Goal: Transaction & Acquisition: Purchase product/service

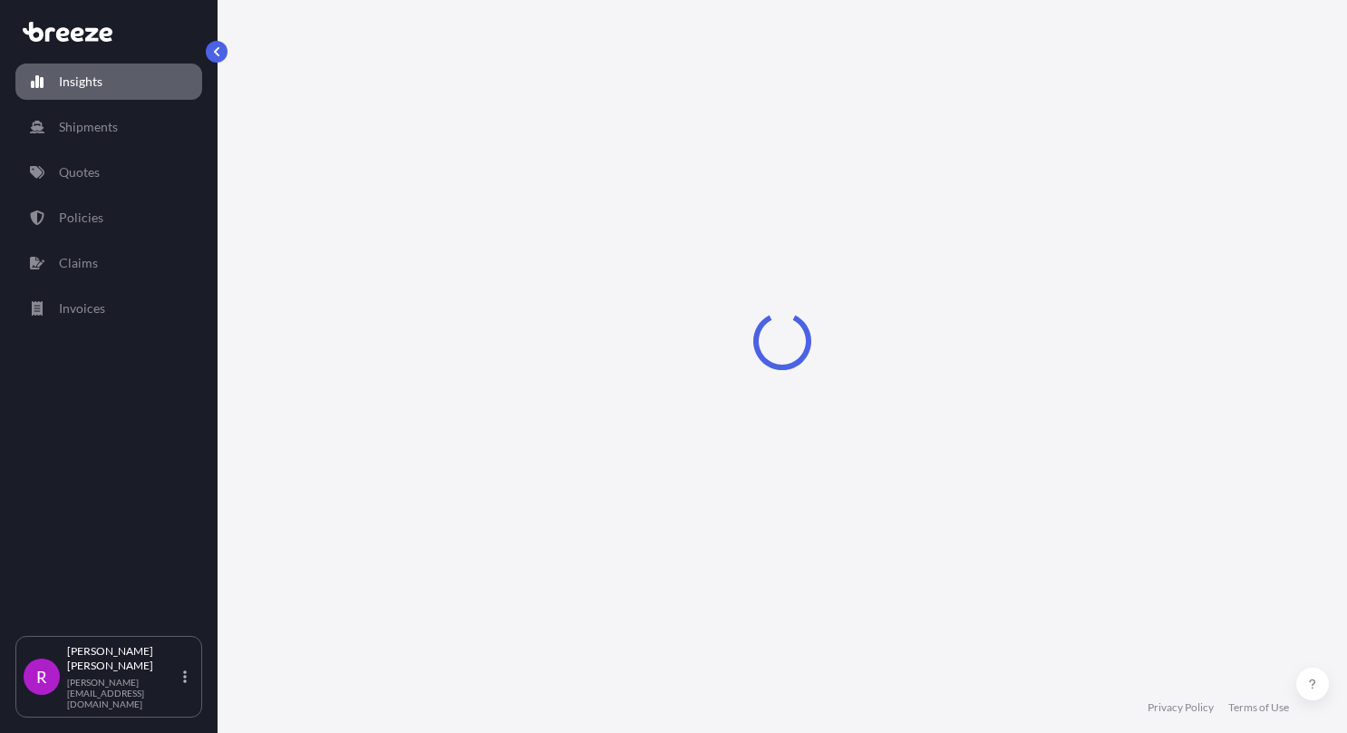
select select "2025"
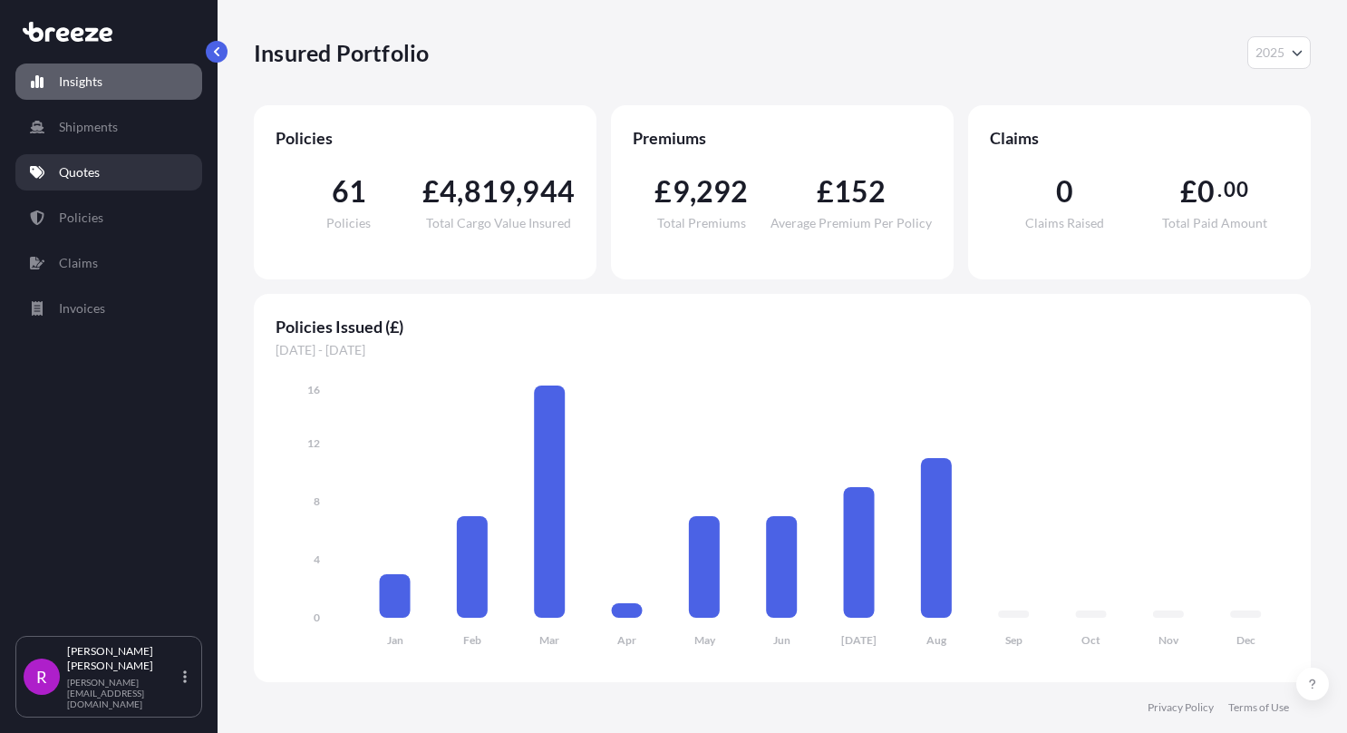
click at [121, 178] on link "Quotes" at bounding box center [108, 172] width 187 height 36
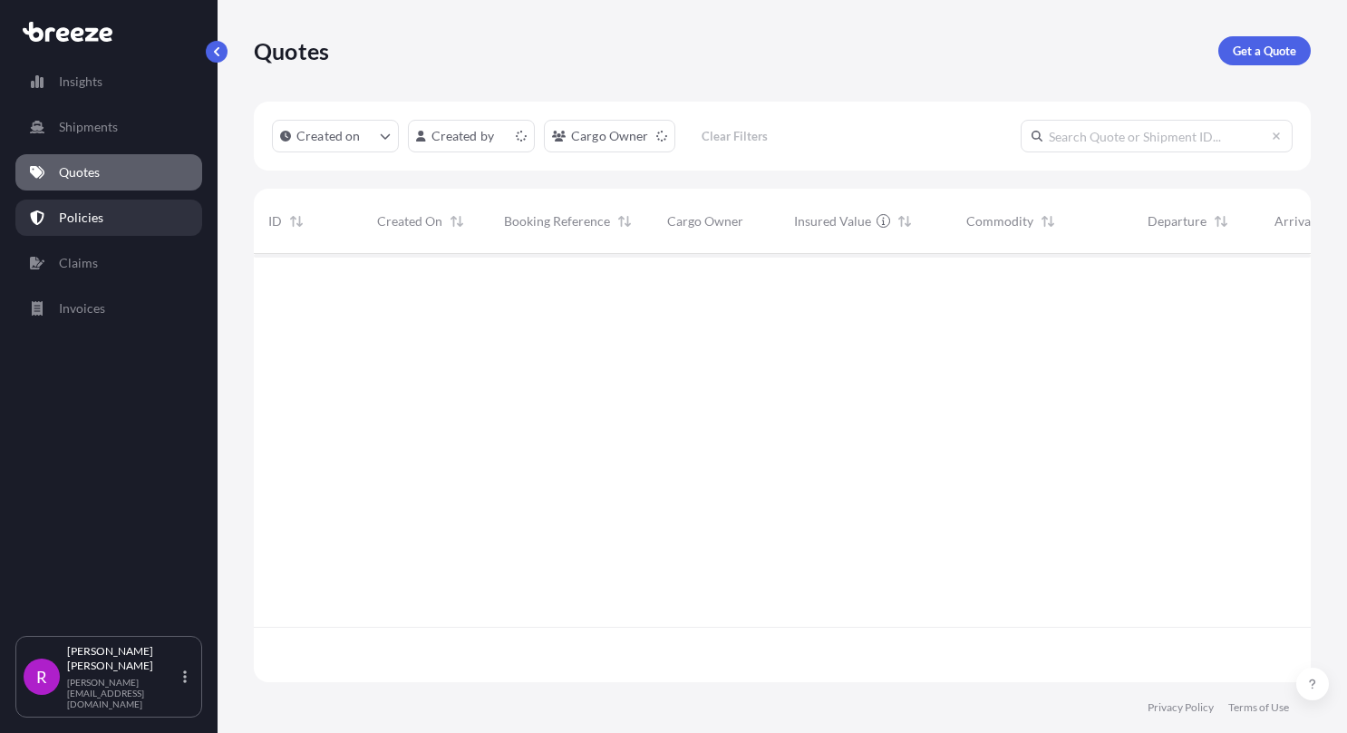
scroll to position [424, 1043]
click at [96, 217] on p "Policies" at bounding box center [81, 218] width 44 height 18
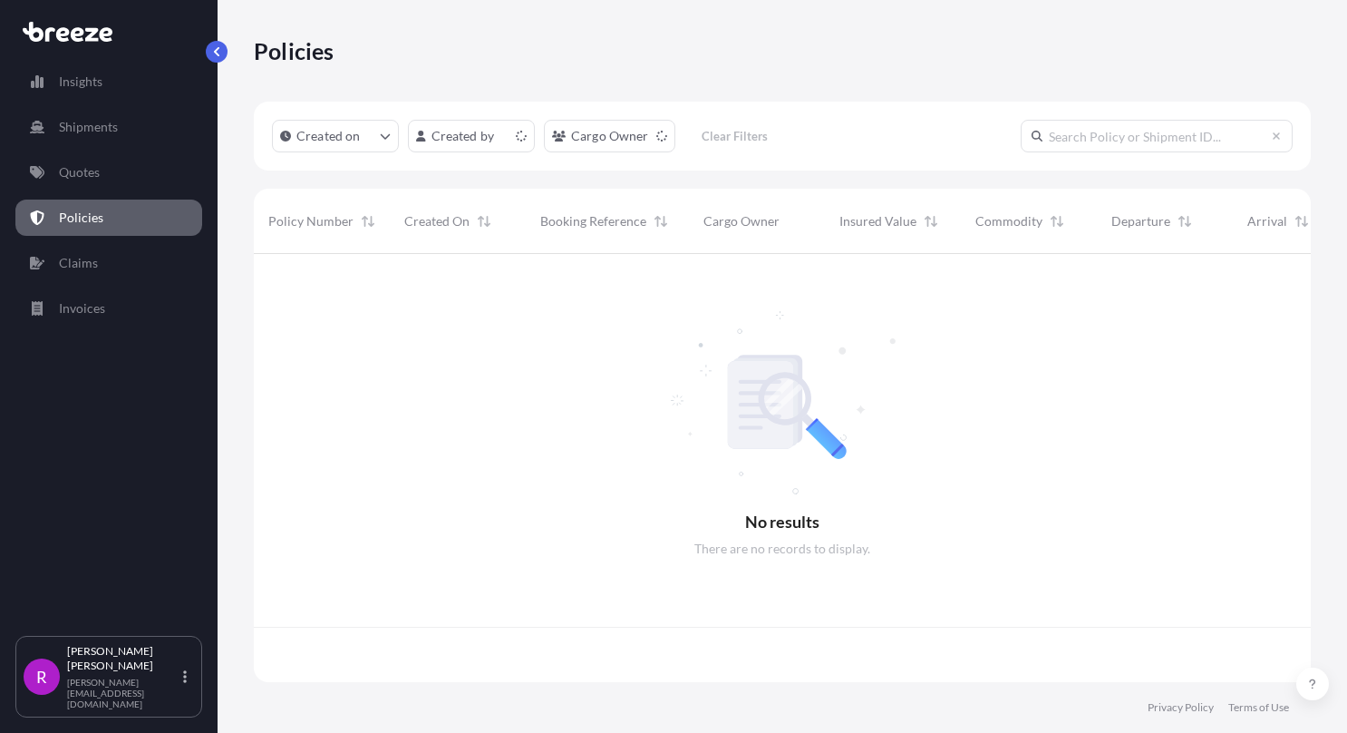
scroll to position [424, 1043]
click at [1215, 149] on input "text" at bounding box center [1157, 136] width 272 height 33
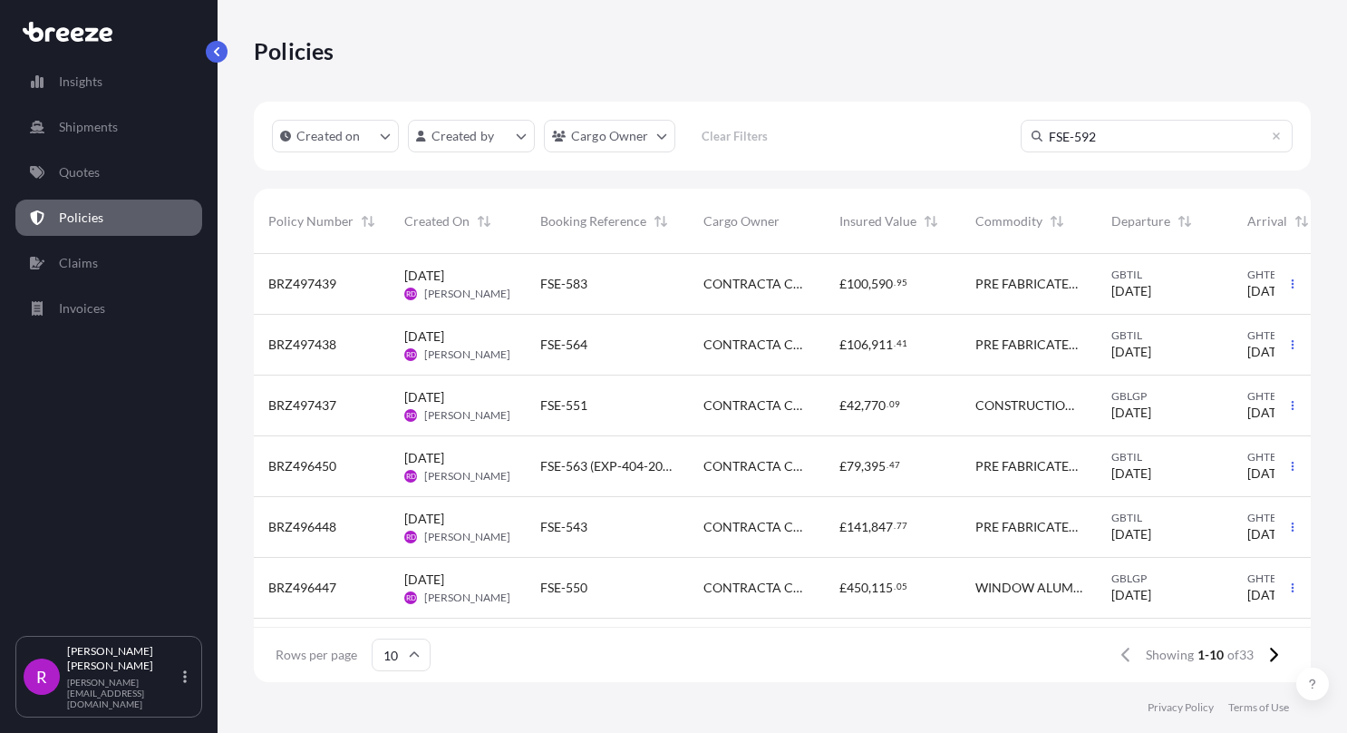
scroll to position [15, 15]
type input "FSE-592"
click at [123, 172] on link "Quotes" at bounding box center [108, 172] width 187 height 36
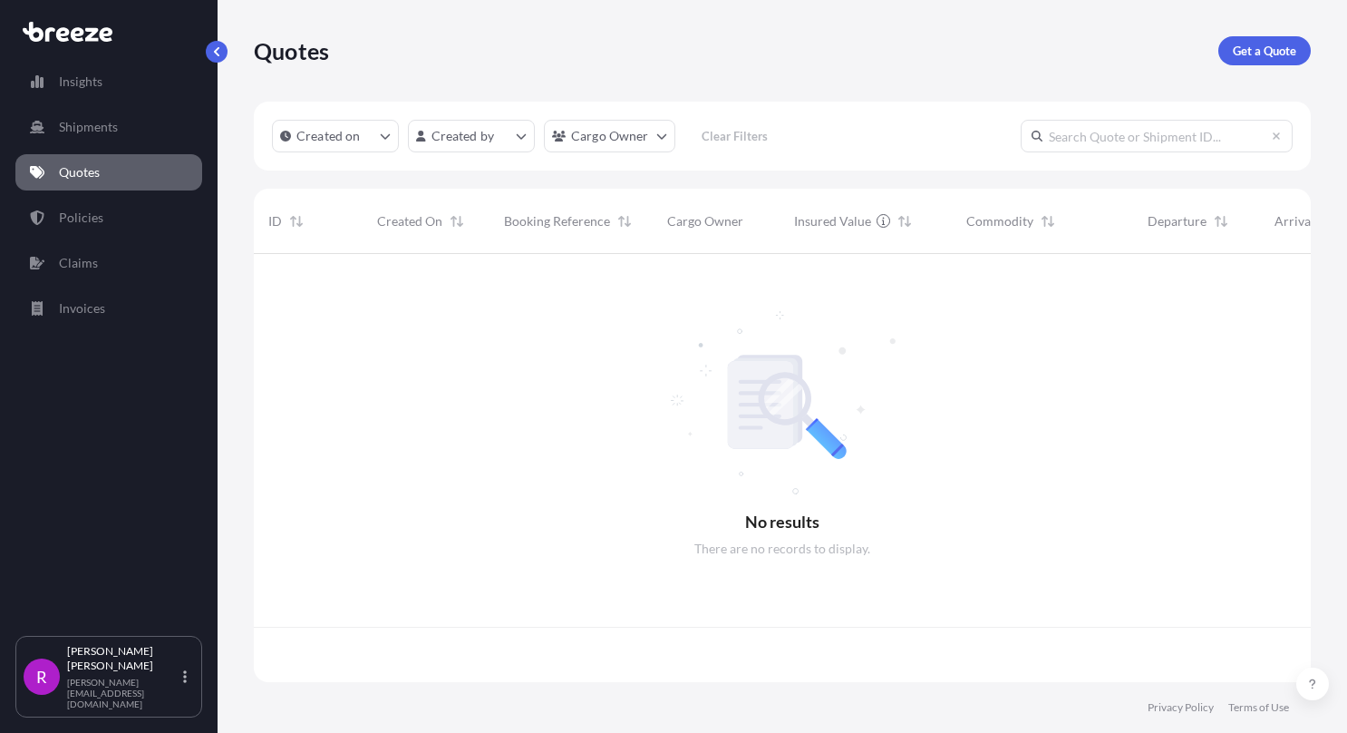
scroll to position [424, 1043]
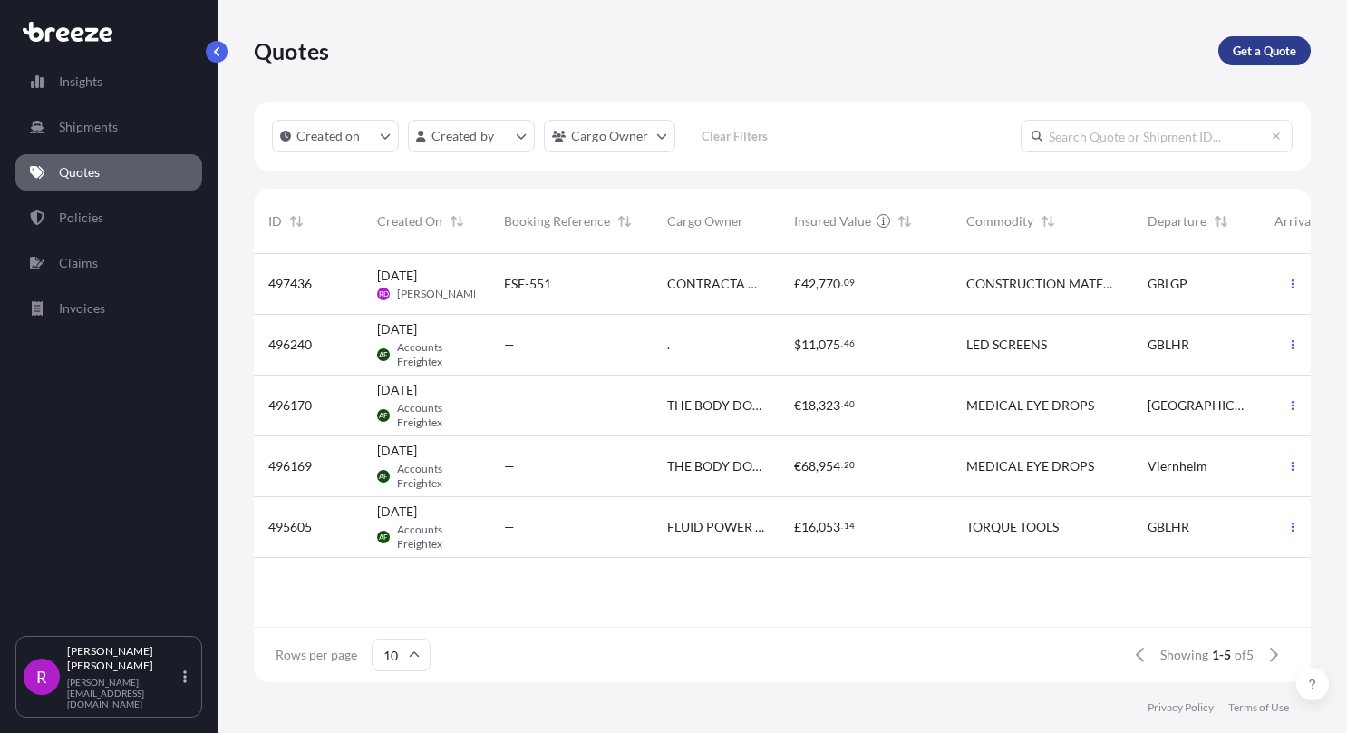
click at [1279, 59] on p "Get a Quote" at bounding box center [1264, 51] width 63 height 18
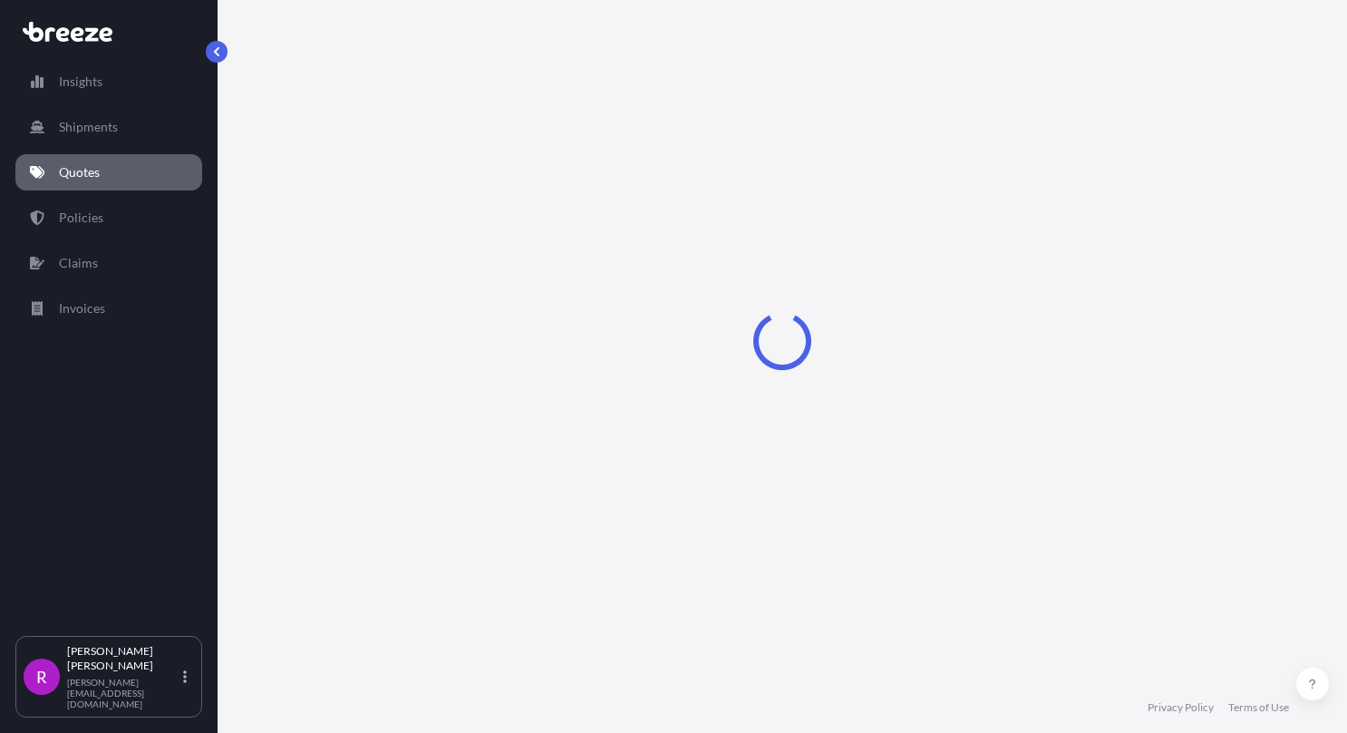
select select "Road"
select select "Sea"
select select "1"
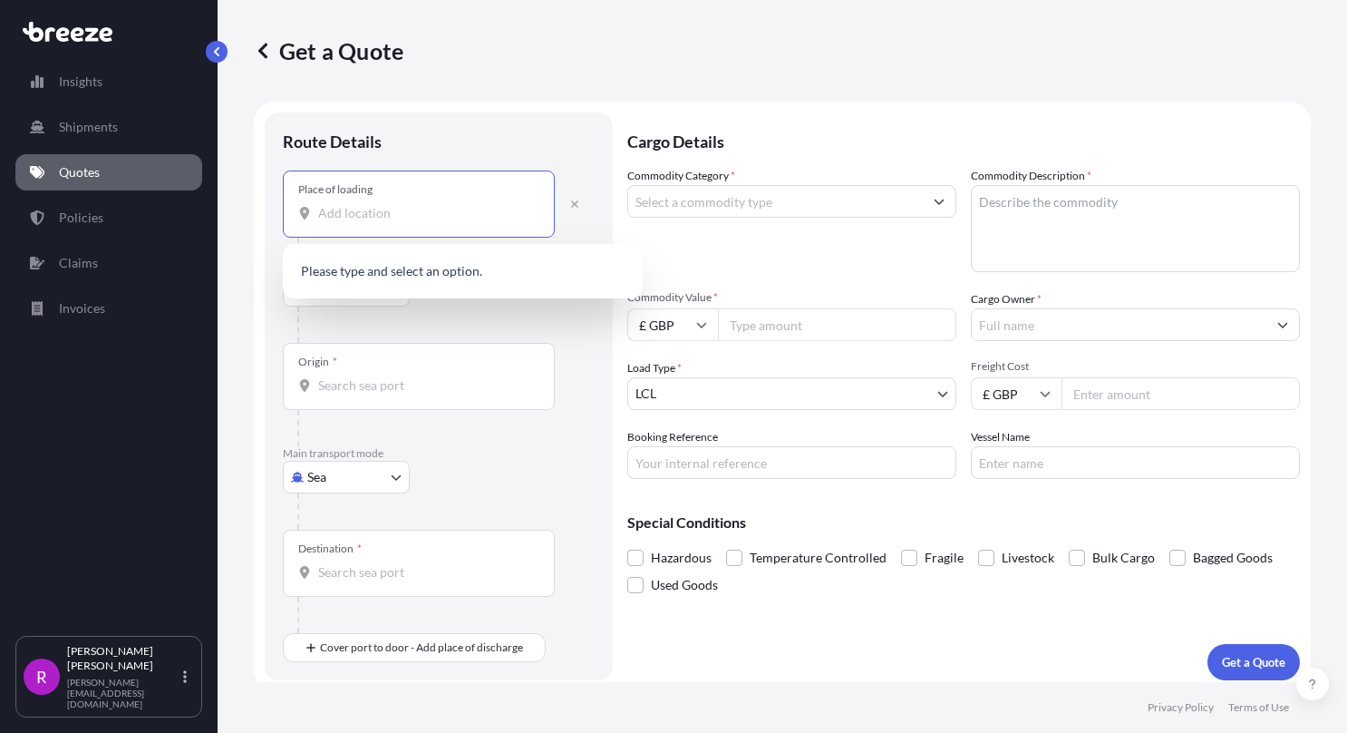
click at [369, 216] on input "Place of loading" at bounding box center [425, 213] width 214 height 18
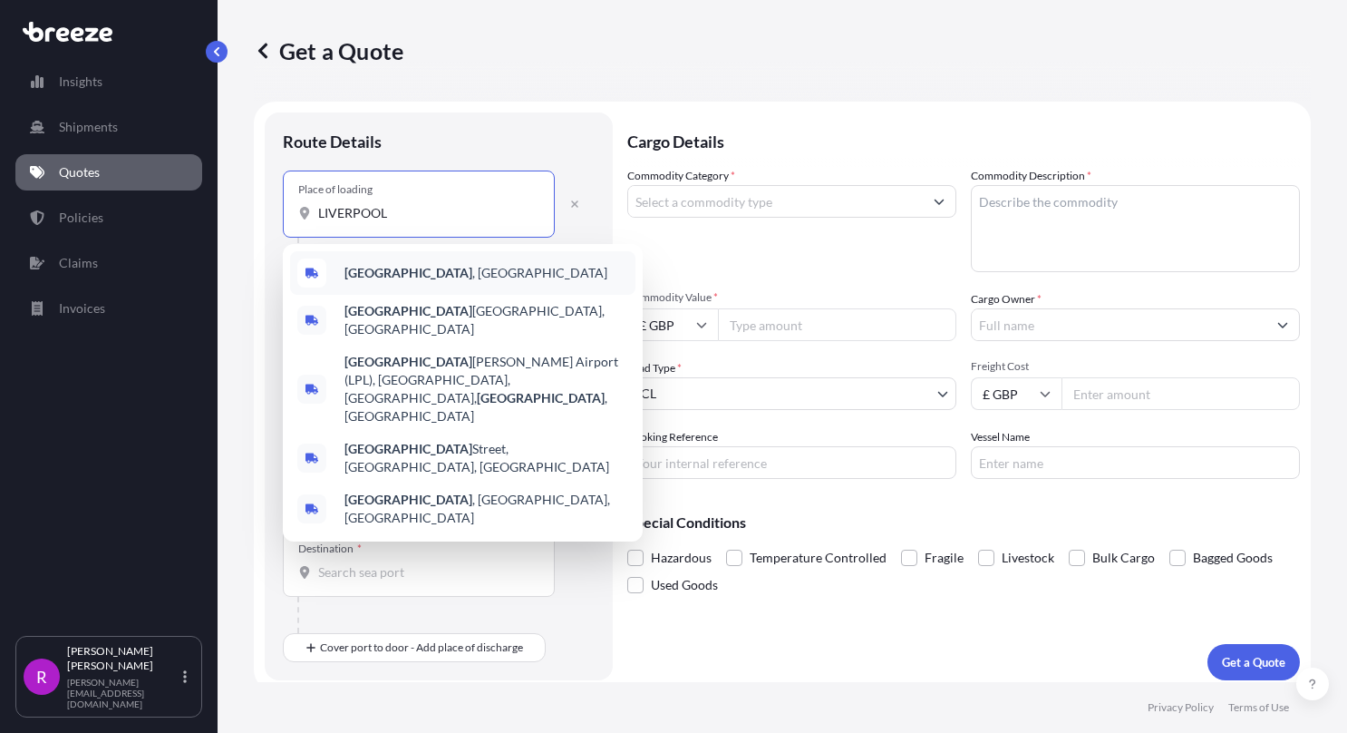
click at [386, 278] on b "[GEOGRAPHIC_DATA]" at bounding box center [409, 272] width 128 height 15
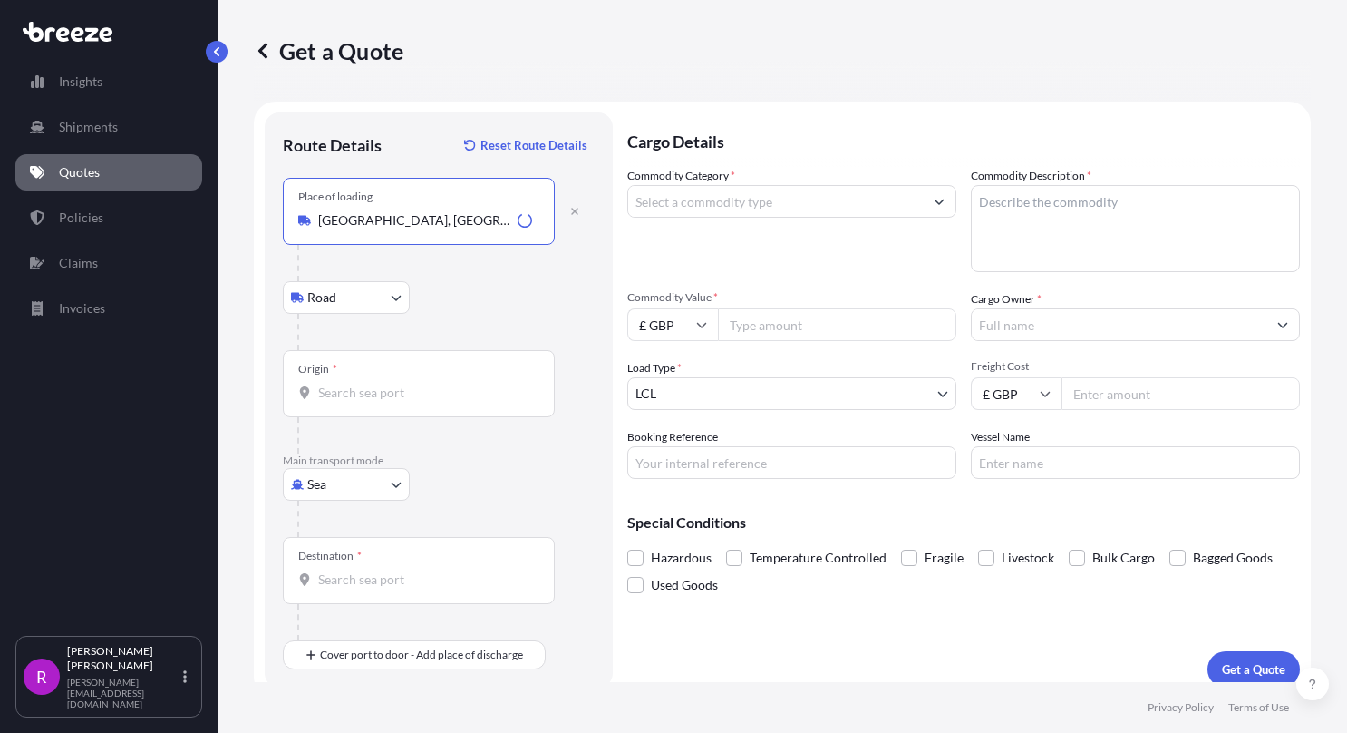
type input "[GEOGRAPHIC_DATA], [GEOGRAPHIC_DATA]"
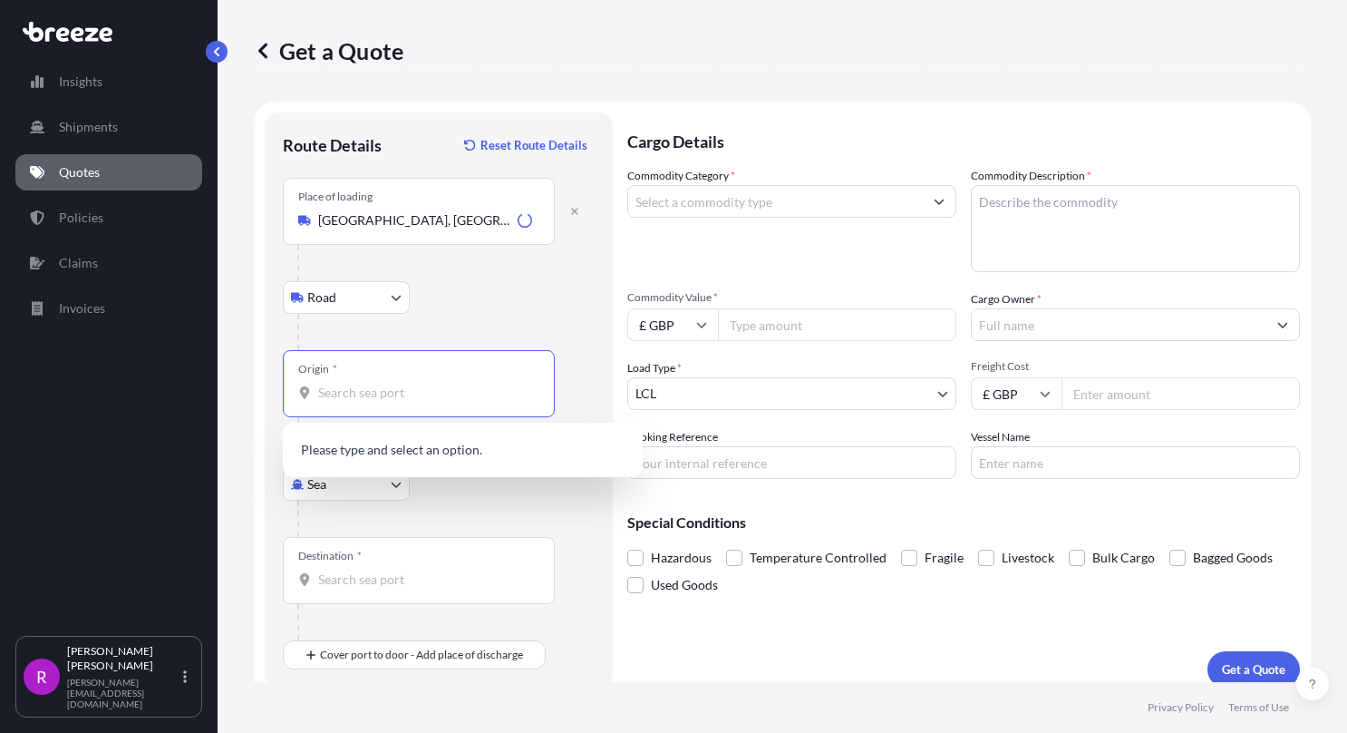
click at [336, 390] on input "Origin *" at bounding box center [425, 393] width 214 height 18
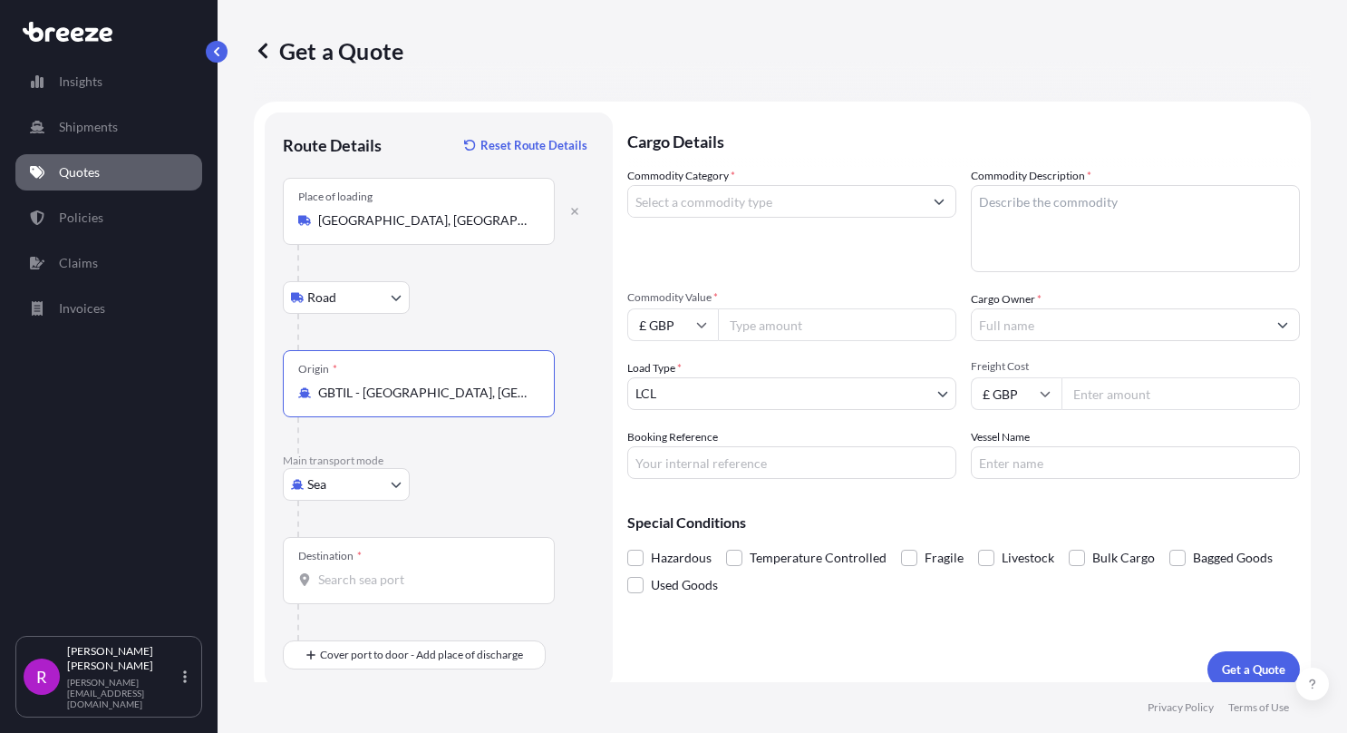
type input "GBTIL - [GEOGRAPHIC_DATA], [GEOGRAPHIC_DATA]"
click at [378, 556] on div "Destination *" at bounding box center [419, 570] width 272 height 67
click at [378, 570] on input "Destination *" at bounding box center [425, 579] width 214 height 18
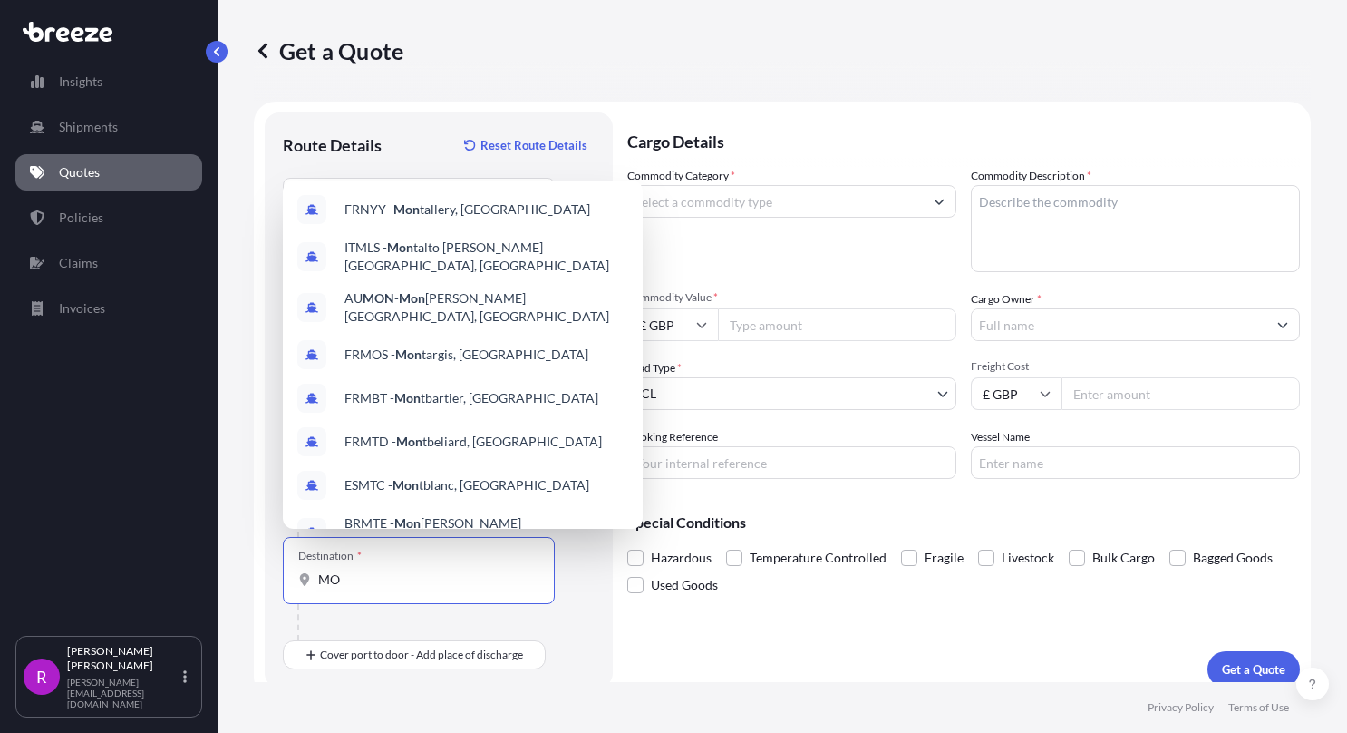
type input "M"
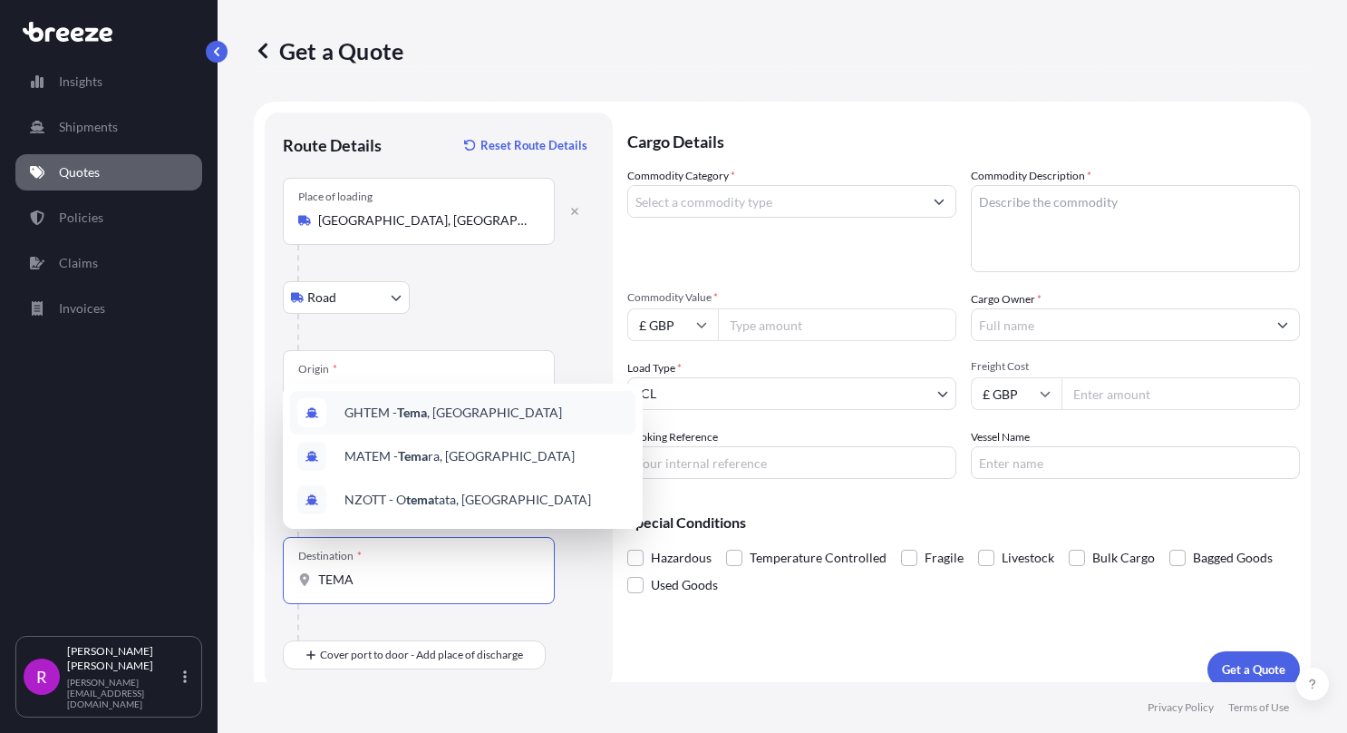
click at [424, 421] on span "GHTEM - [GEOGRAPHIC_DATA] , [GEOGRAPHIC_DATA]" at bounding box center [454, 412] width 218 height 18
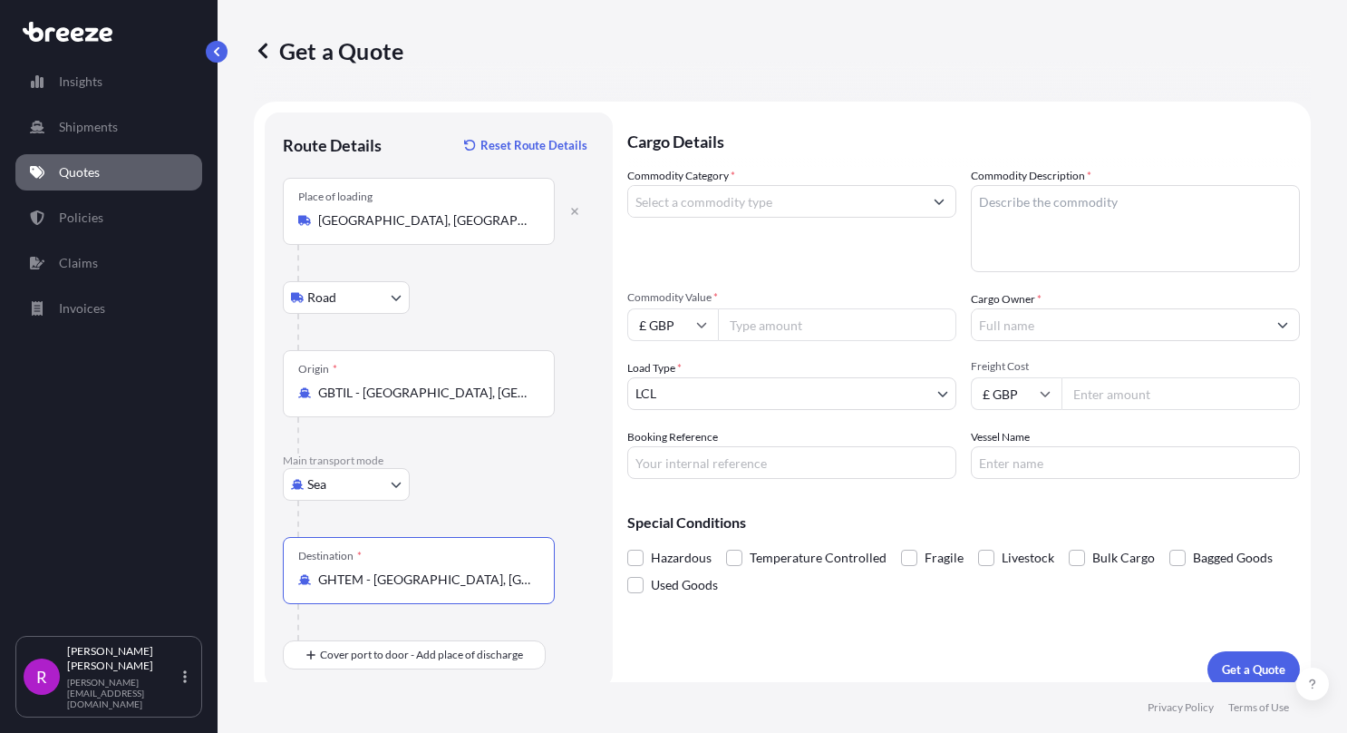
type input "GHTEM - [GEOGRAPHIC_DATA], [GEOGRAPHIC_DATA]"
click at [712, 204] on input "Commodity Category *" at bounding box center [775, 201] width 295 height 33
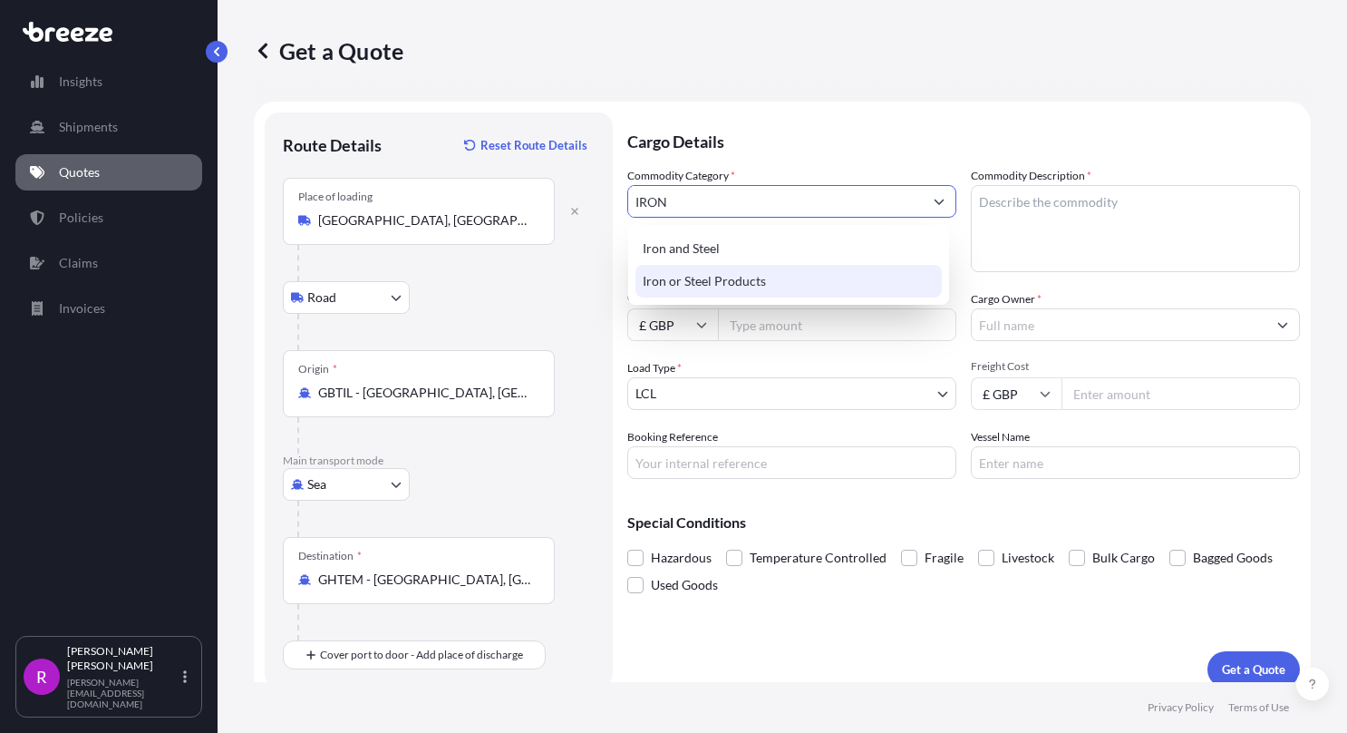
click at [693, 291] on div "Iron or Steel Products" at bounding box center [789, 281] width 306 height 33
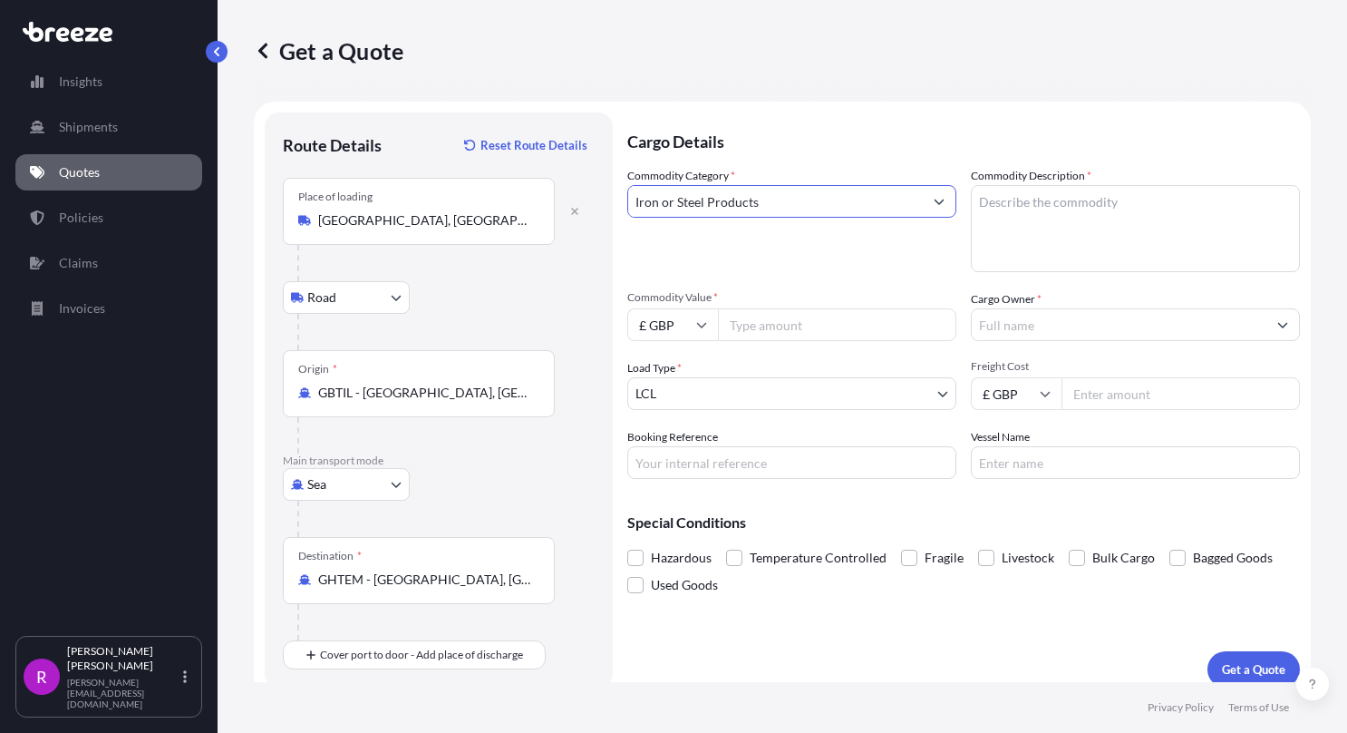
type input "Iron or Steel Products"
click at [1056, 198] on textarea "Commodity Description *" at bounding box center [1135, 228] width 329 height 87
click at [1045, 236] on textarea "Commodity Description *" at bounding box center [1135, 228] width 329 height 87
paste textarea "PRE-FABRICATED DISASSEMBLED FACADE STEEL STRUCTURE"
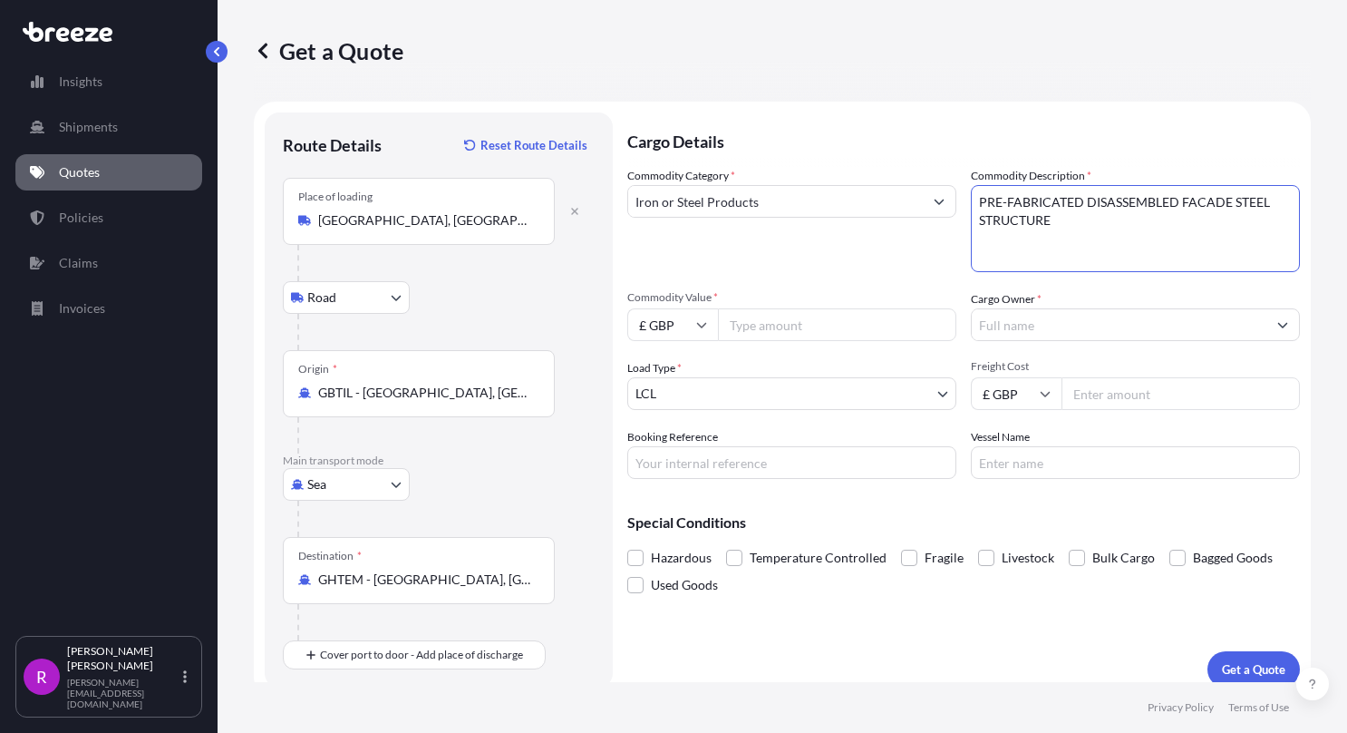
click at [977, 194] on textarea "PRE-FABRICATED DISASSEMBLED FACADE STEEL STRUCTURE" at bounding box center [1135, 228] width 329 height 87
type textarea "PRE-FABRICATED DISASSEMBLED FACADE STEEL STRUCTURE"
click at [794, 321] on input "Commodity Value *" at bounding box center [837, 324] width 238 height 33
paste input "number"
click at [758, 342] on div "Commodity Category * Iron or Steel Products Commodity Description * PRE-FABRICA…" at bounding box center [963, 323] width 673 height 312
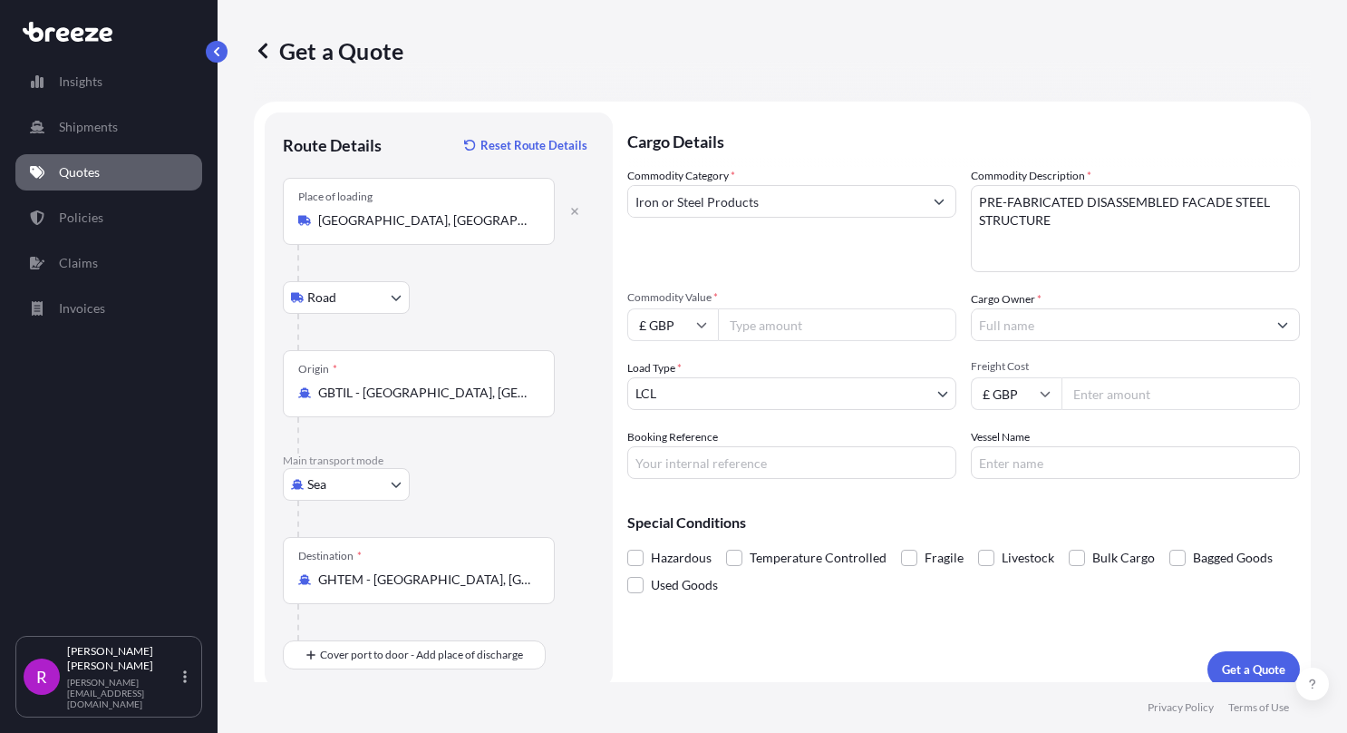
click at [758, 339] on input "Commodity Value *" at bounding box center [837, 324] width 238 height 33
paste input "number"
type input "98047.70"
click at [749, 400] on body "Insights Shipments Quotes Policies Claims Invoices R [PERSON_NAME] [PERSON_NAME…" at bounding box center [673, 366] width 1347 height 733
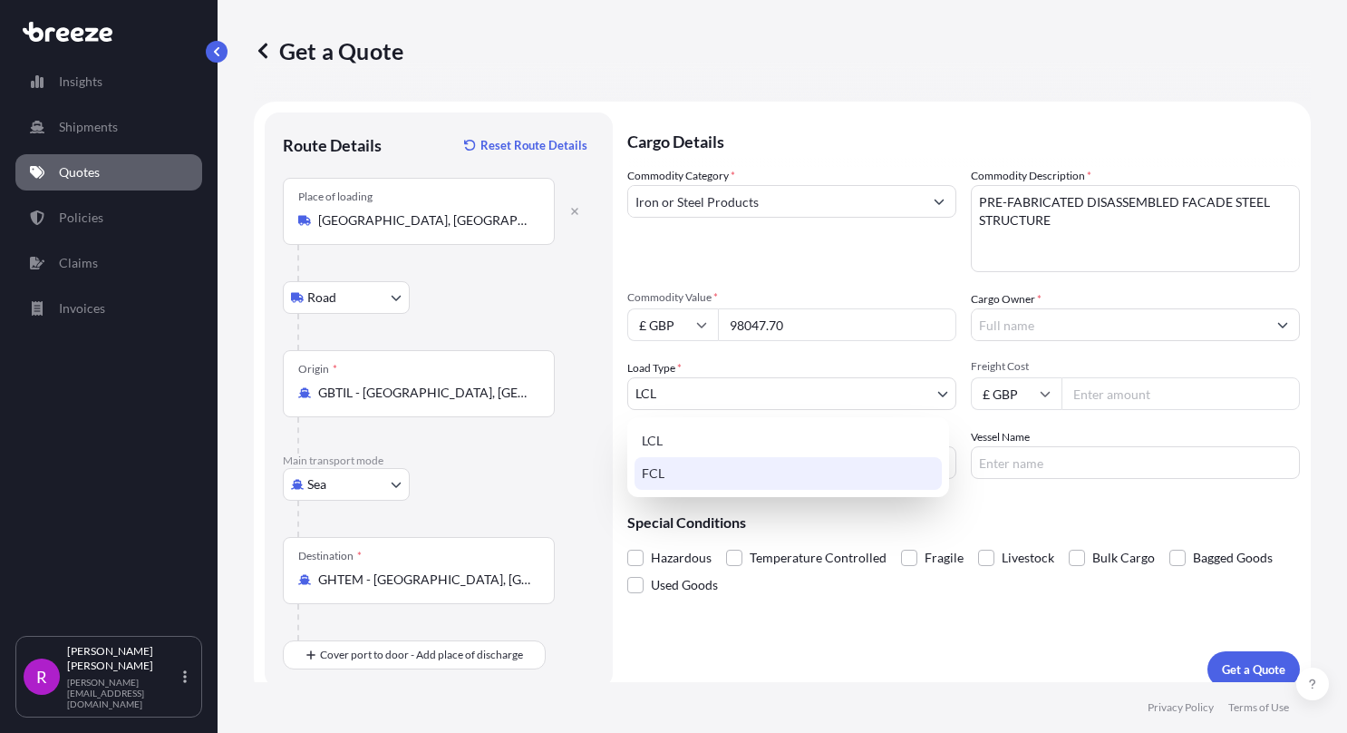
click at [667, 473] on div "FCL" at bounding box center [788, 473] width 307 height 33
select select "2"
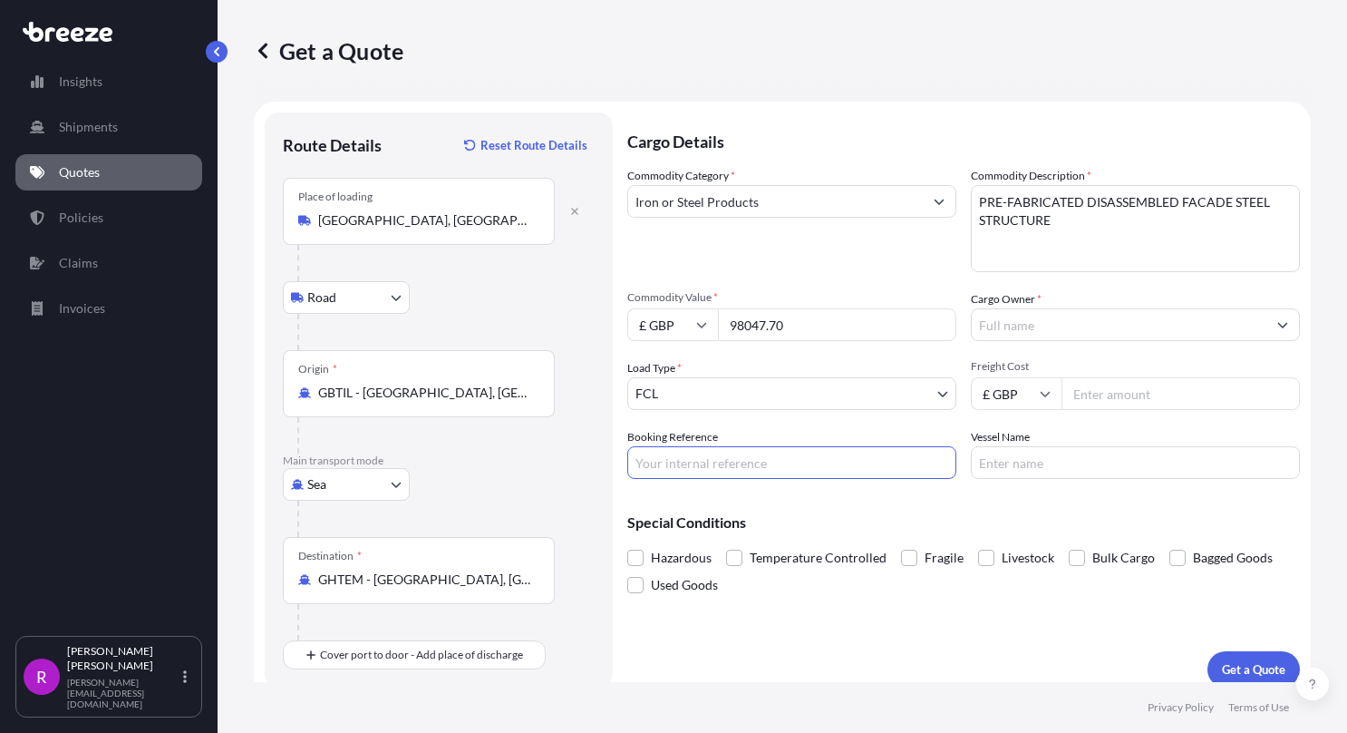
click at [682, 464] on input "Booking Reference" at bounding box center [791, 462] width 329 height 33
click at [684, 473] on input "Booking Reference" at bounding box center [791, 462] width 329 height 33
type input "FSE-592"
click at [1094, 412] on div "Commodity Category * Iron or Steel Products Commodity Description * PRE-FABRICA…" at bounding box center [963, 323] width 673 height 312
click at [1096, 392] on input "Freight Cost" at bounding box center [1181, 393] width 238 height 33
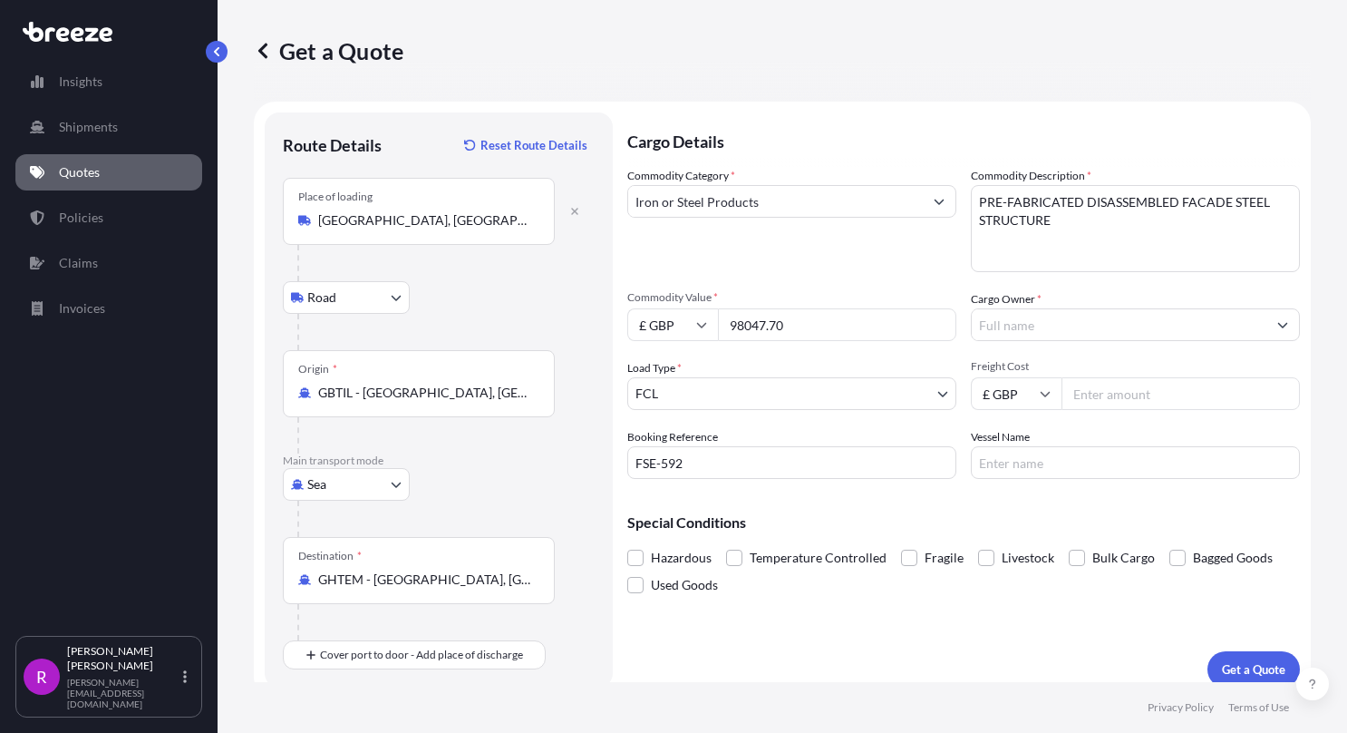
click at [1096, 392] on input "Freight Cost" at bounding box center [1181, 393] width 238 height 33
paste input "91"
type input "9"
type input "6936.91"
click at [979, 462] on input "Vessel Name" at bounding box center [1135, 462] width 329 height 33
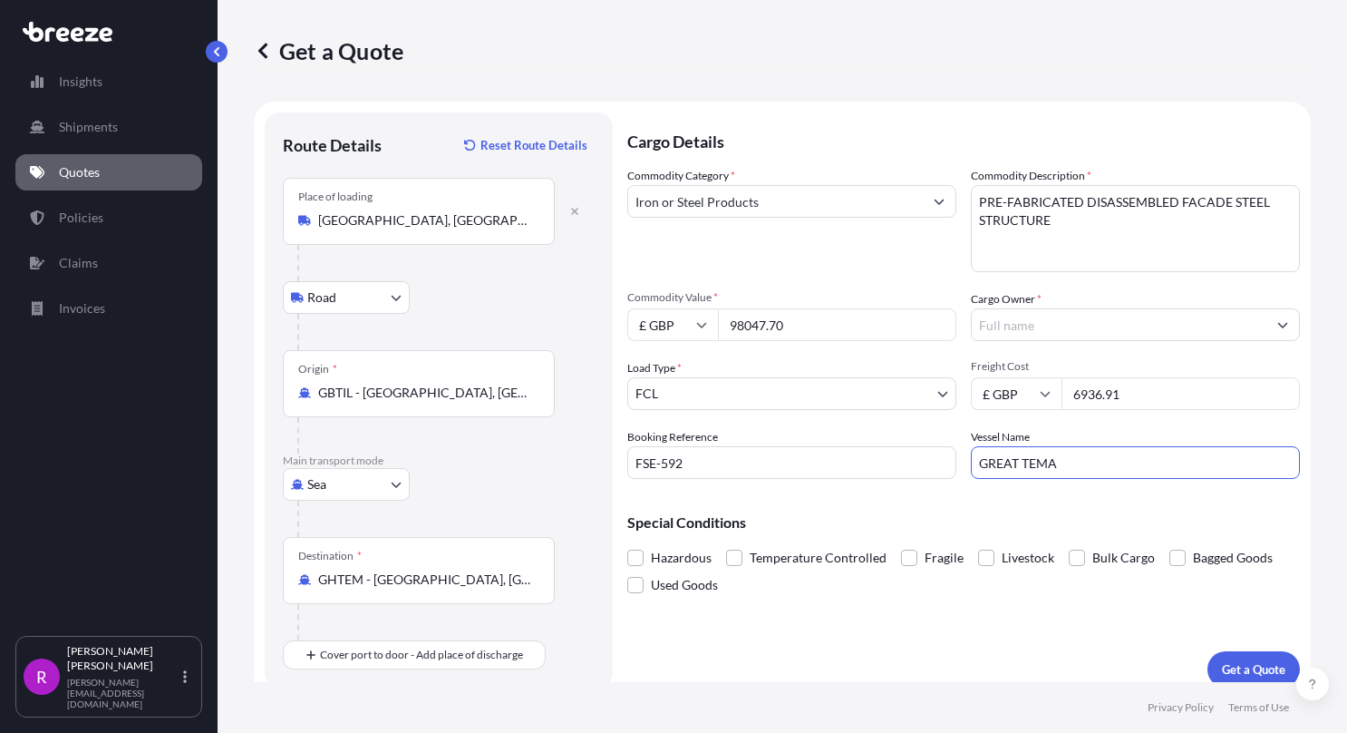
type input "GREAT TEMA"
click at [1055, 314] on input "Cargo Owner *" at bounding box center [1119, 324] width 295 height 33
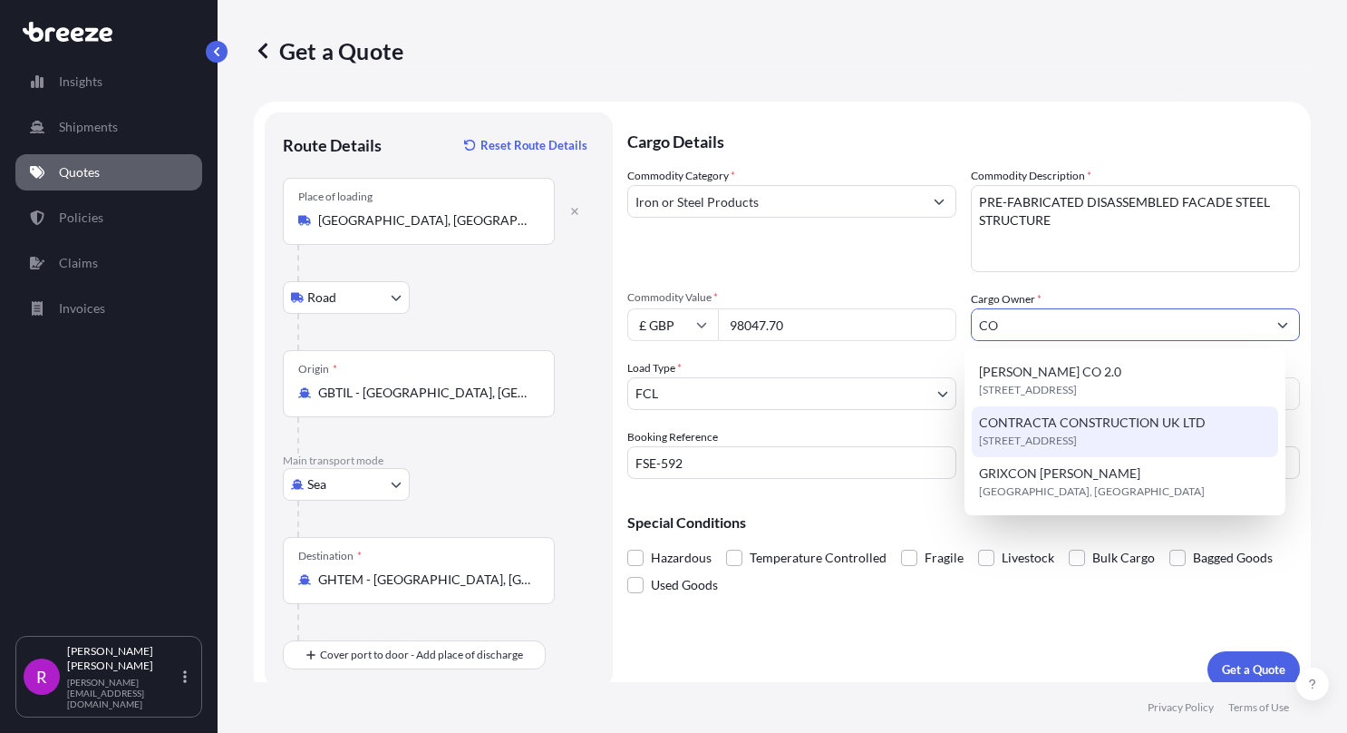
click at [1026, 433] on span "[STREET_ADDRESS]" at bounding box center [1028, 441] width 98 height 18
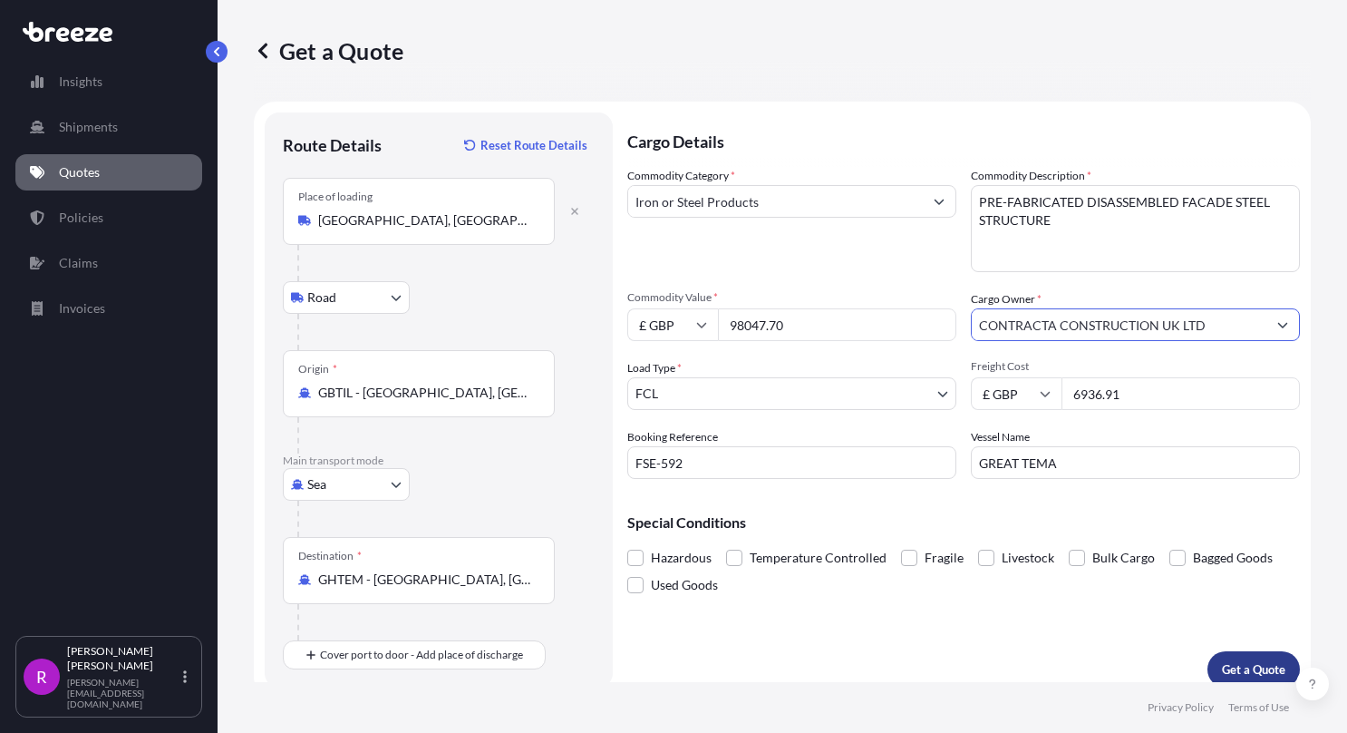
type input "CONTRACTA CONSTRUCTION UK LTD"
click at [1256, 660] on p "Get a Quote" at bounding box center [1253, 669] width 63 height 18
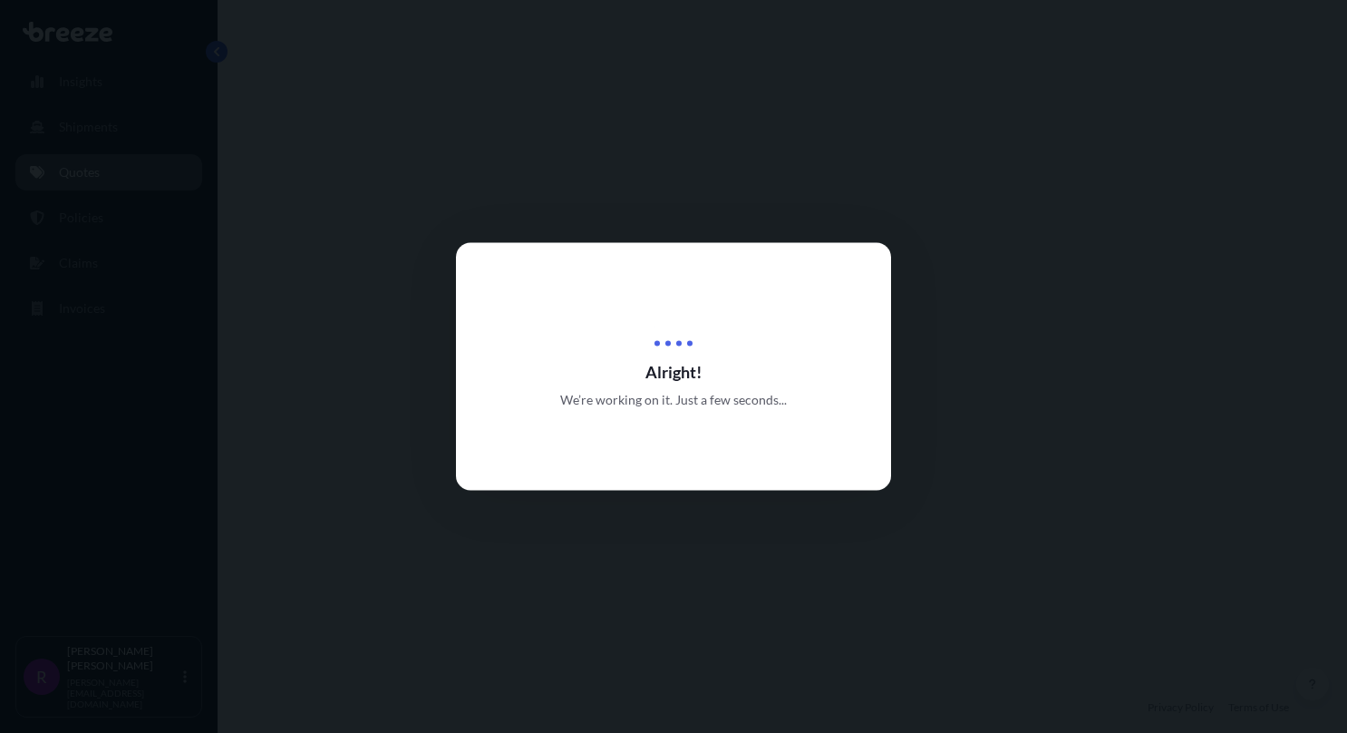
select select "Road"
select select "Sea"
select select "2"
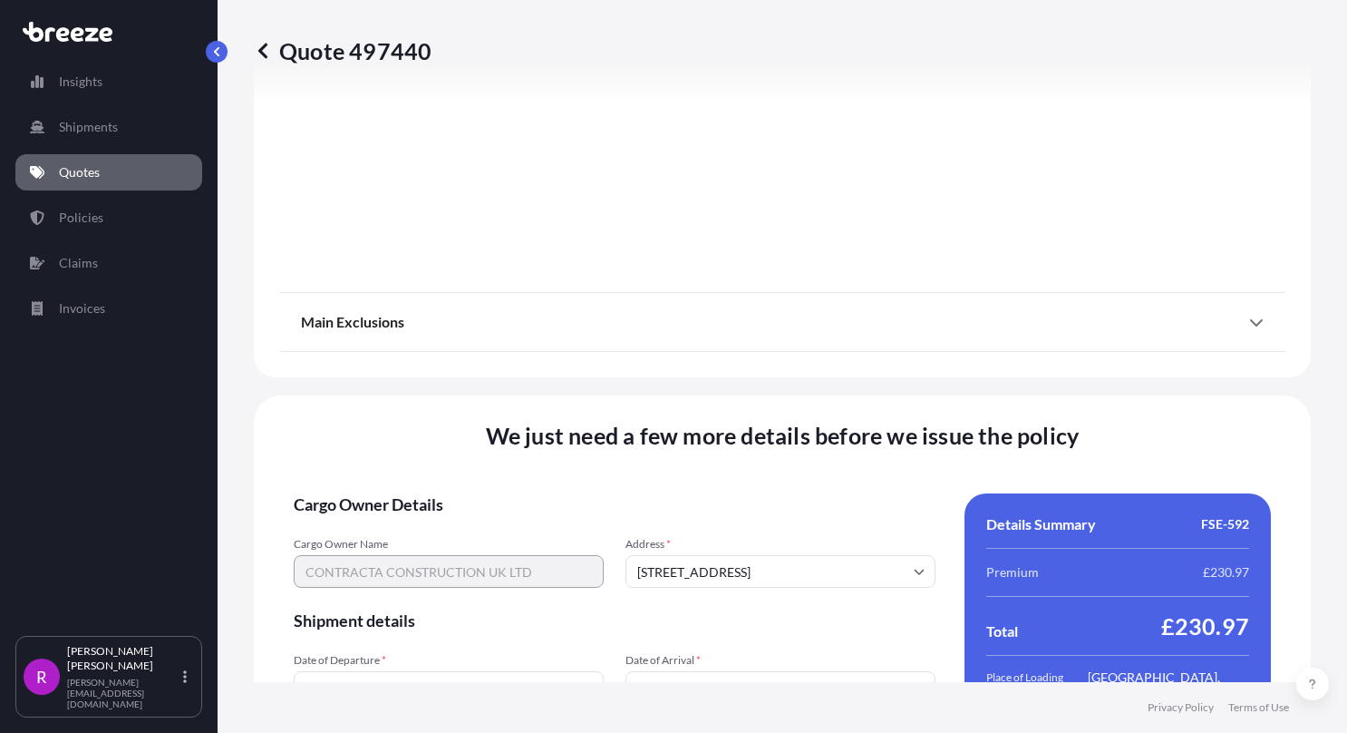
scroll to position [2286, 0]
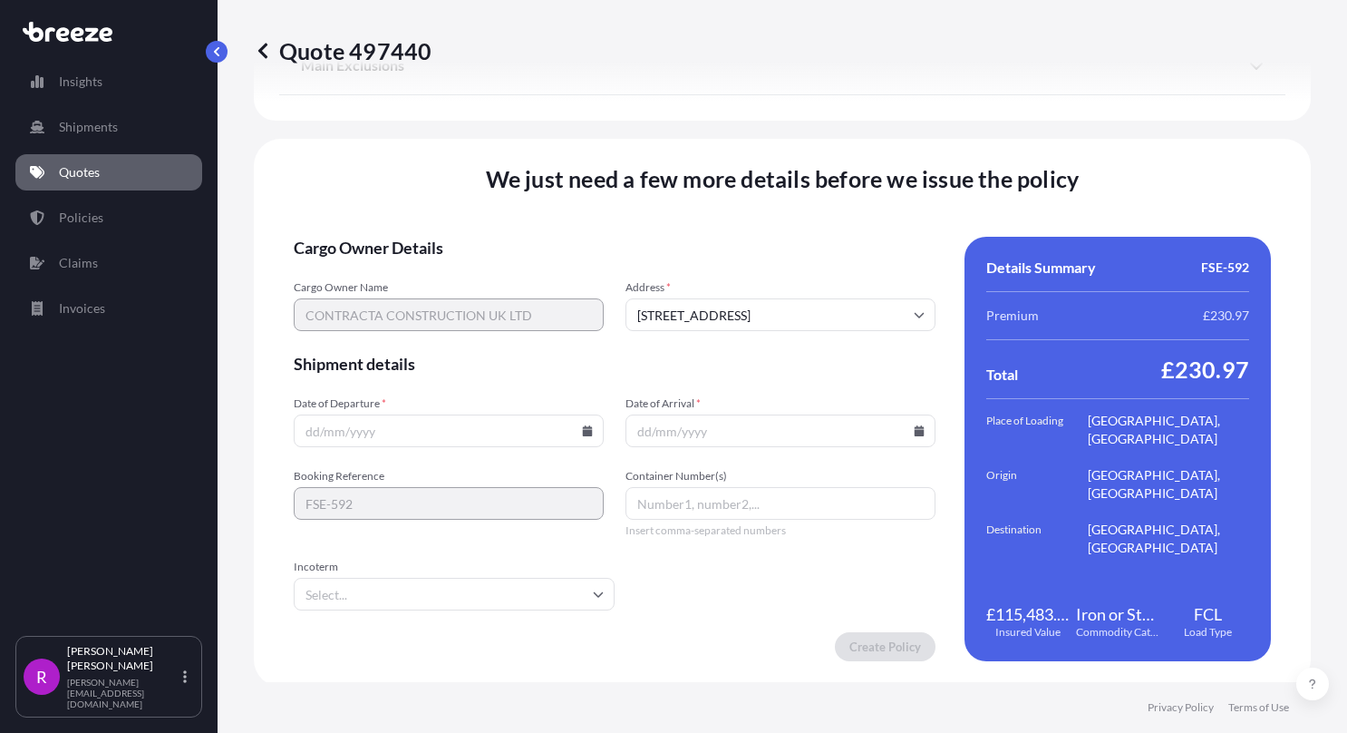
click at [359, 431] on input "Date of Departure *" at bounding box center [449, 430] width 310 height 33
type input "[DATE]"
click at [640, 427] on input "Date of Arrival *" at bounding box center [781, 430] width 310 height 33
type input "[DATE]"
click at [675, 508] on input "Container Number(s)" at bounding box center [781, 503] width 310 height 33
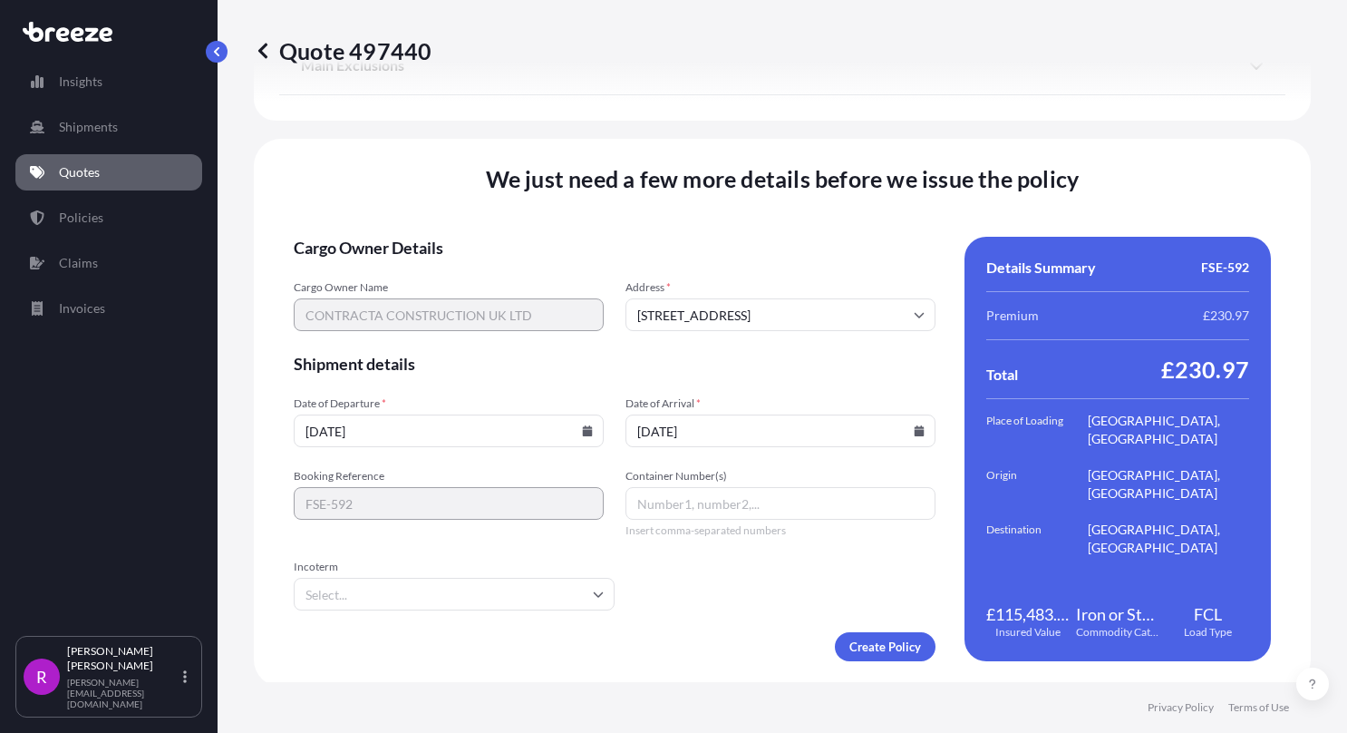
paste input "ACLU5601317"
type input "ACLU5601317"
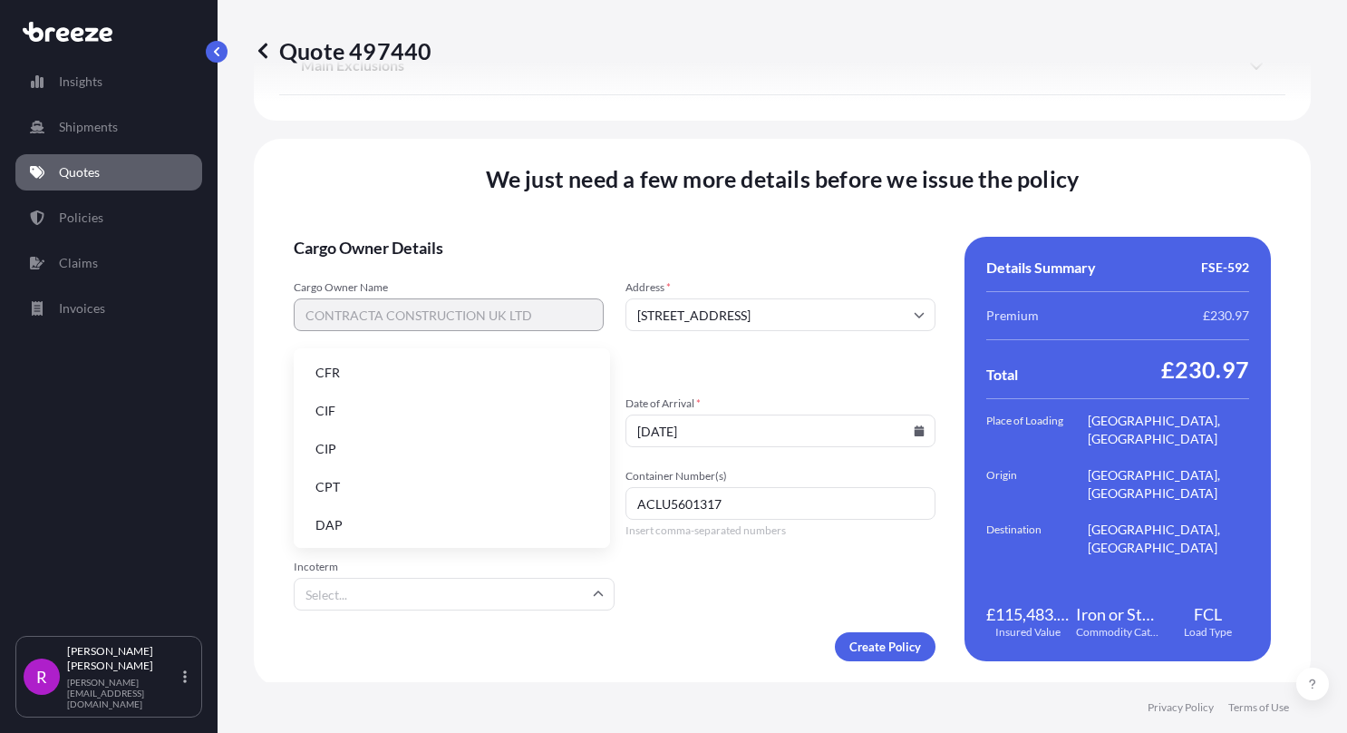
click at [515, 595] on input "Incoterm" at bounding box center [454, 594] width 321 height 33
click at [360, 416] on li "CIF" at bounding box center [452, 411] width 302 height 34
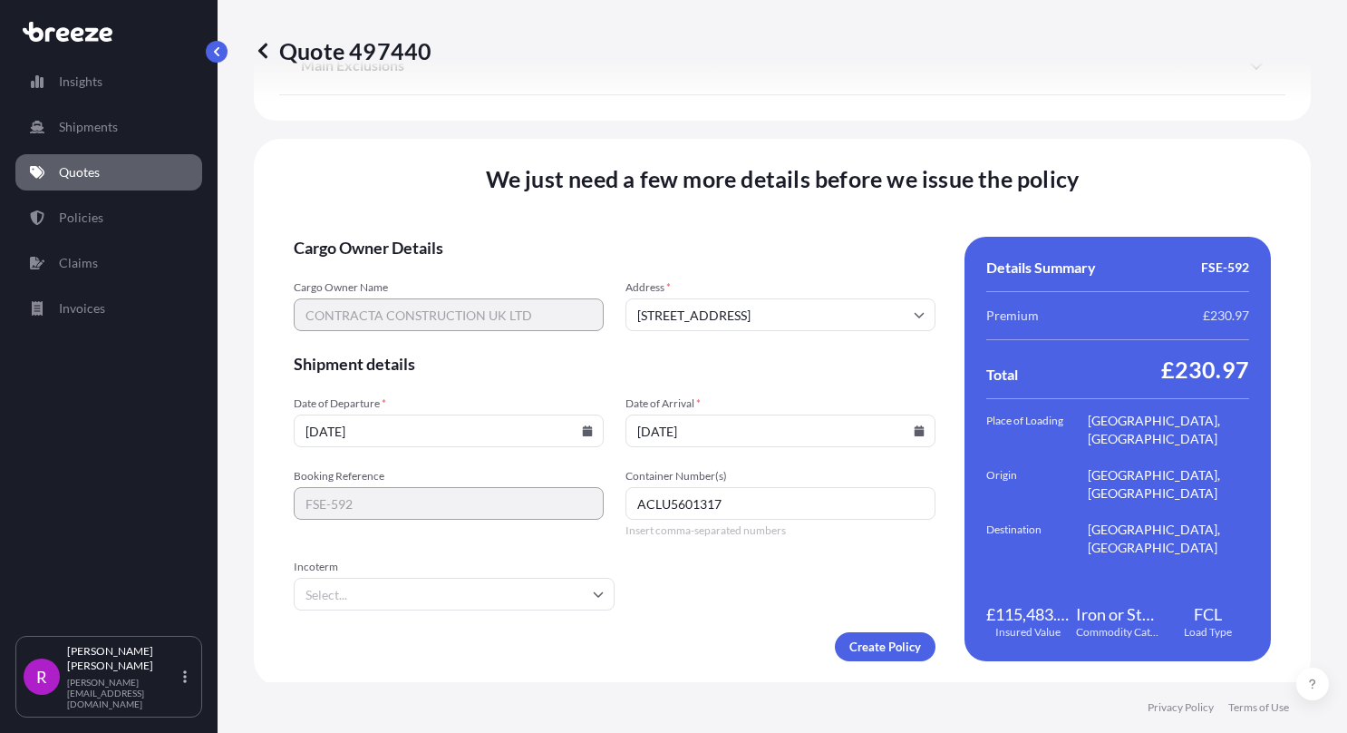
type input "CIF"
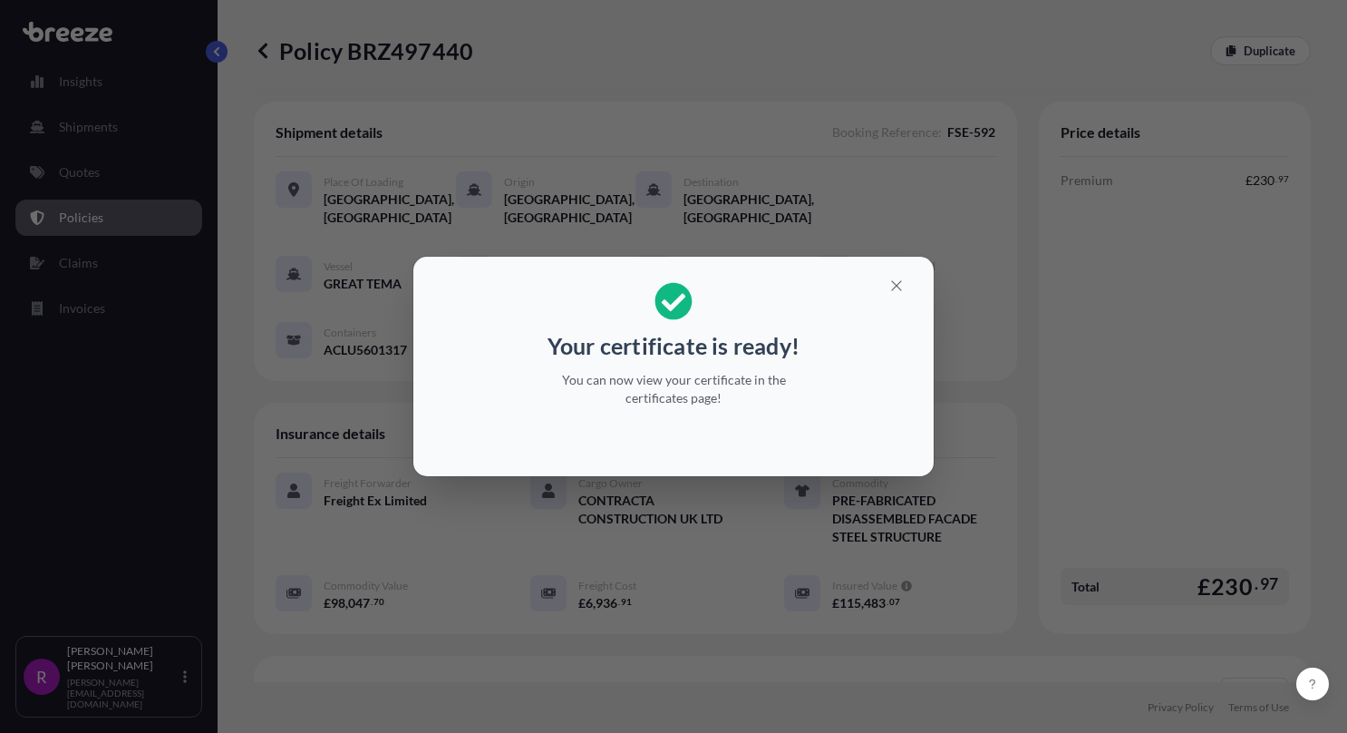
click at [477, 125] on div "Your certificate is ready! You can now view your certificate in the certificate…" at bounding box center [673, 366] width 1347 height 733
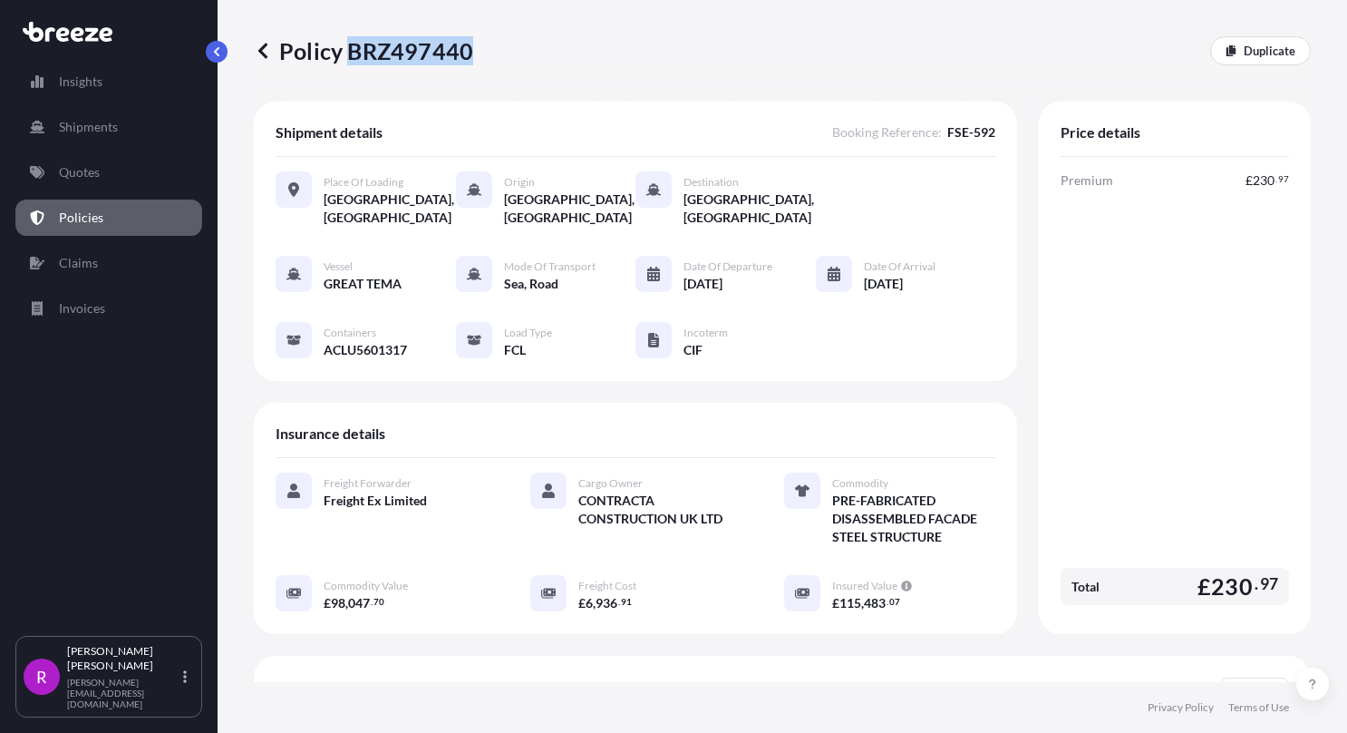
drag, startPoint x: 347, startPoint y: 45, endPoint x: 468, endPoint y: 49, distance: 120.6
click at [468, 49] on p "Policy BRZ497440" at bounding box center [363, 50] width 219 height 29
copy p "BRZ497440"
